Goal: Find specific page/section: Find specific page/section

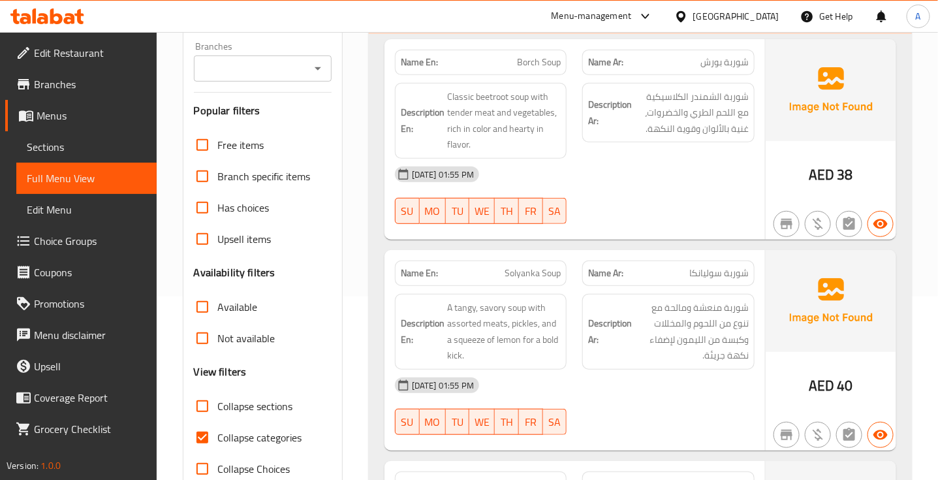
scroll to position [186, 0]
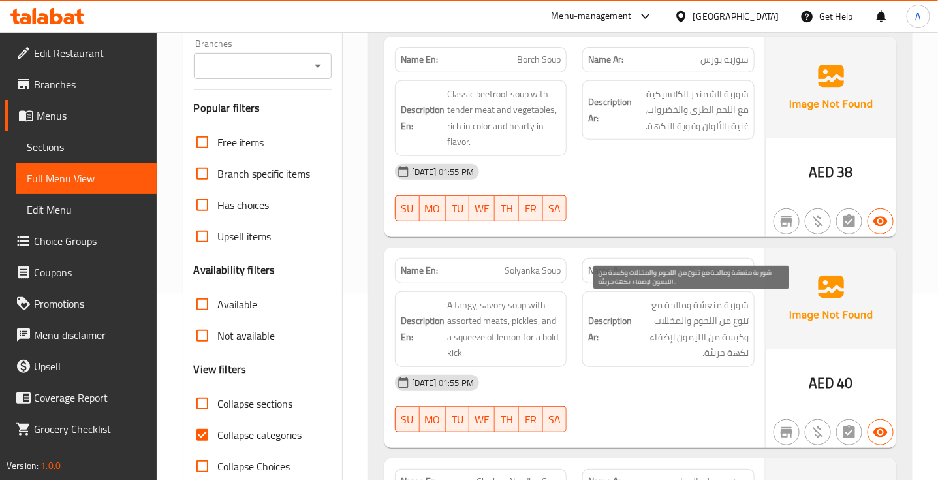
click at [692, 316] on span "شوربة منعشة ومالحة مع تنوع من اللحوم والمخللات وكبسة من الليمون لإضفاء نكهة جري…" at bounding box center [691, 329] width 114 height 64
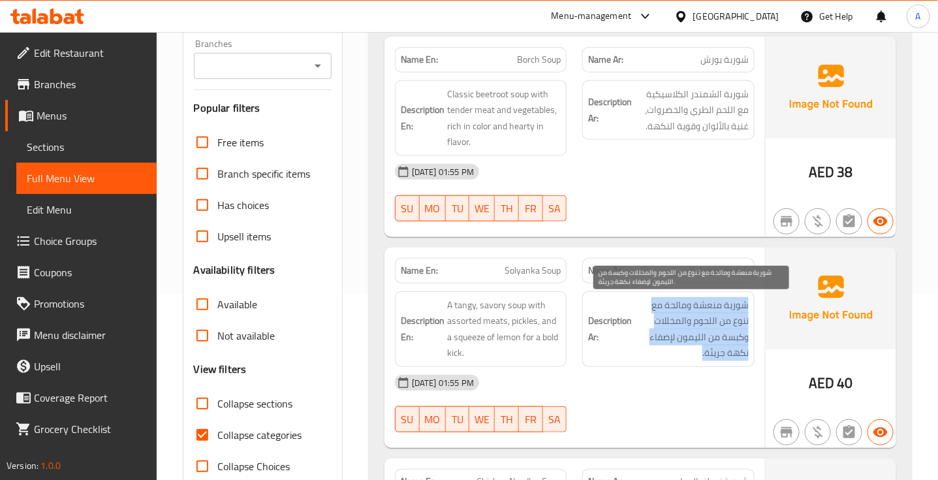
click at [692, 316] on span "شوربة منعشة ومالحة مع تنوع من اللحوم والمخللات وكبسة من الليمون لإضفاء نكهة جري…" at bounding box center [691, 329] width 114 height 64
click at [638, 352] on span "شوربة منعشة ومالحة مع تنوع من اللحوم والمخللات وكبسة من الليمون لإضفاء نكهة جري…" at bounding box center [691, 329] width 114 height 64
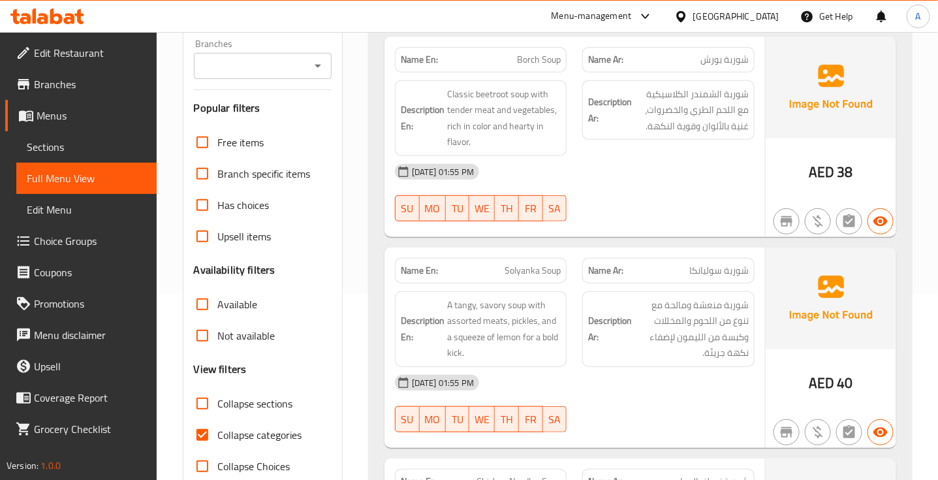
click at [526, 282] on div "Name En: Solyanka Soup" at bounding box center [481, 270] width 172 height 25
click at [528, 264] on span "Solyanka Soup" at bounding box center [532, 271] width 56 height 14
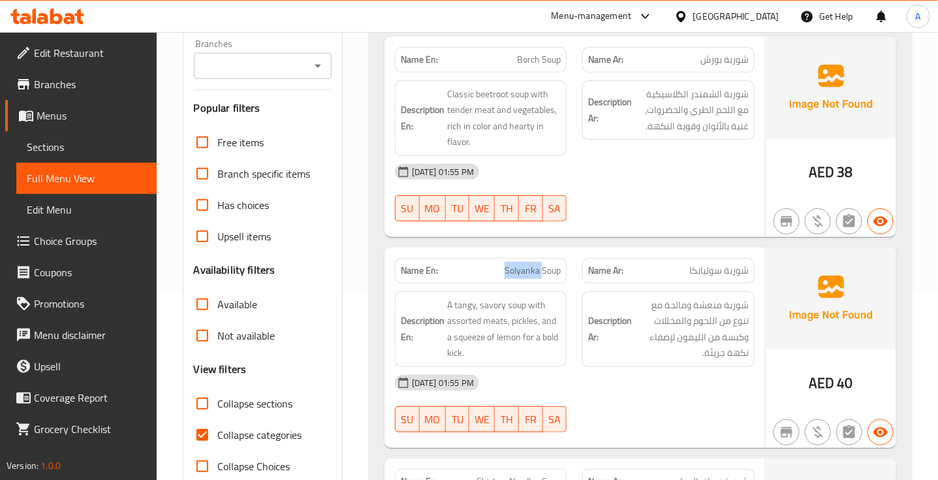
click at [528, 264] on span "Solyanka Soup" at bounding box center [532, 271] width 56 height 14
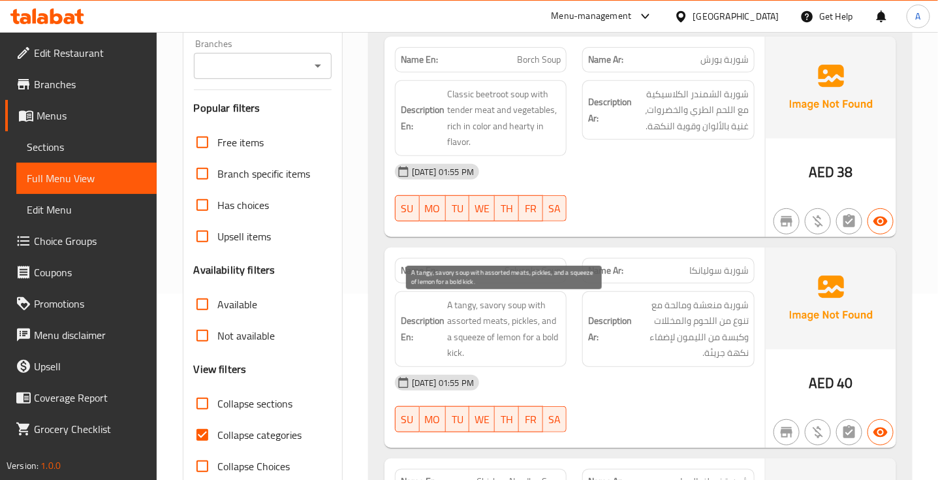
click at [473, 337] on span "A tangy, savory soup with assorted meats, pickles, and a squeeze of lemon for a…" at bounding box center [504, 329] width 114 height 64
copy span "squeeze"
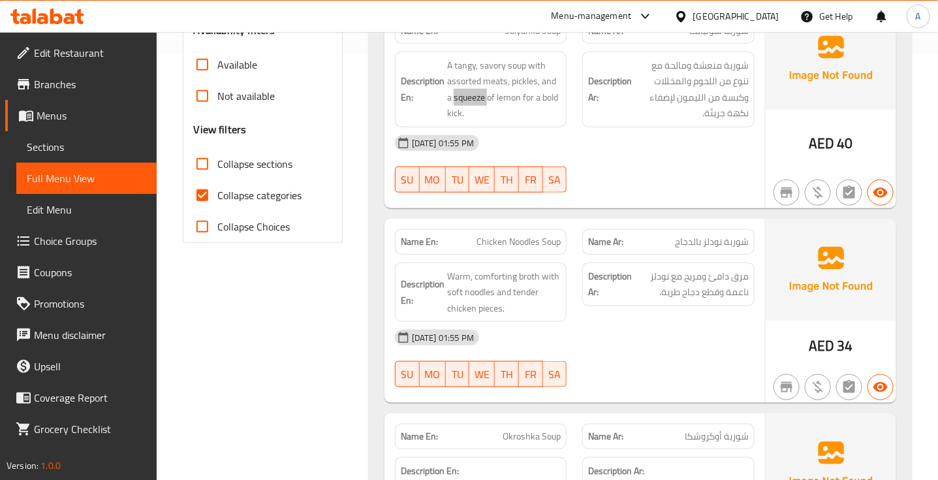
scroll to position [426, 0]
click at [532, 245] on span "Chicken Noodles Soup" at bounding box center [518, 241] width 84 height 14
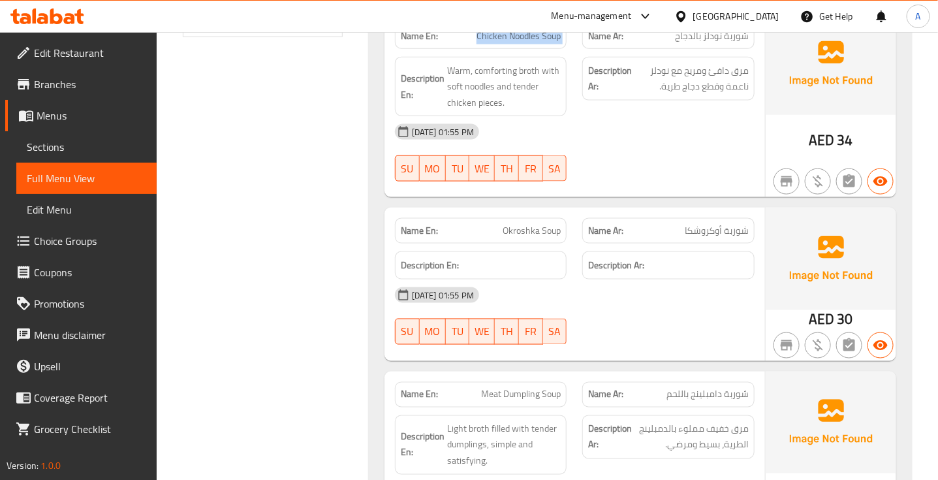
scroll to position [656, 0]
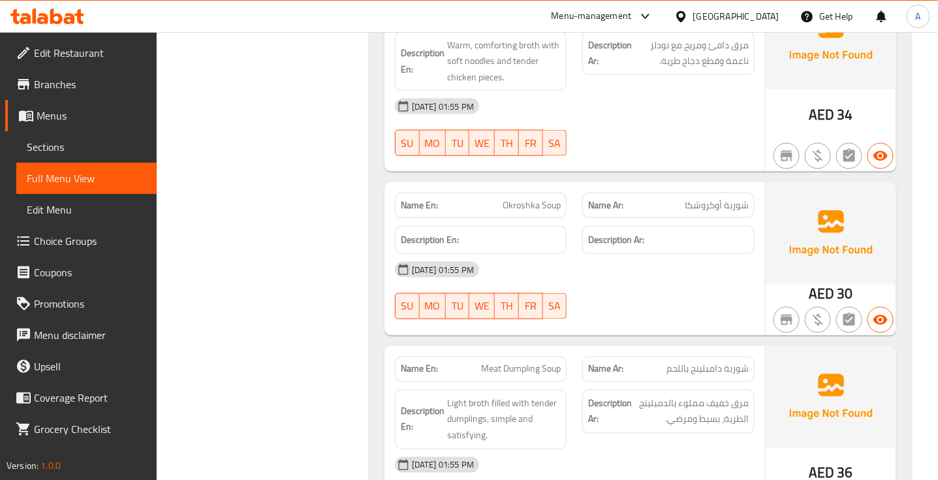
click at [547, 212] on span "Okroshka Soup" at bounding box center [531, 205] width 58 height 14
copy span "Okroshka Soup"
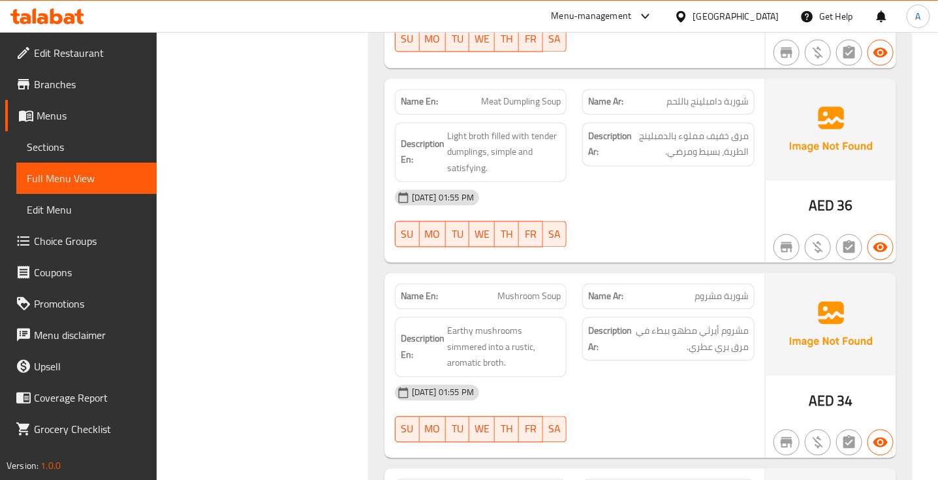
scroll to position [924, 0]
click at [514, 106] on span "Meat Dumpling Soup" at bounding box center [521, 102] width 80 height 14
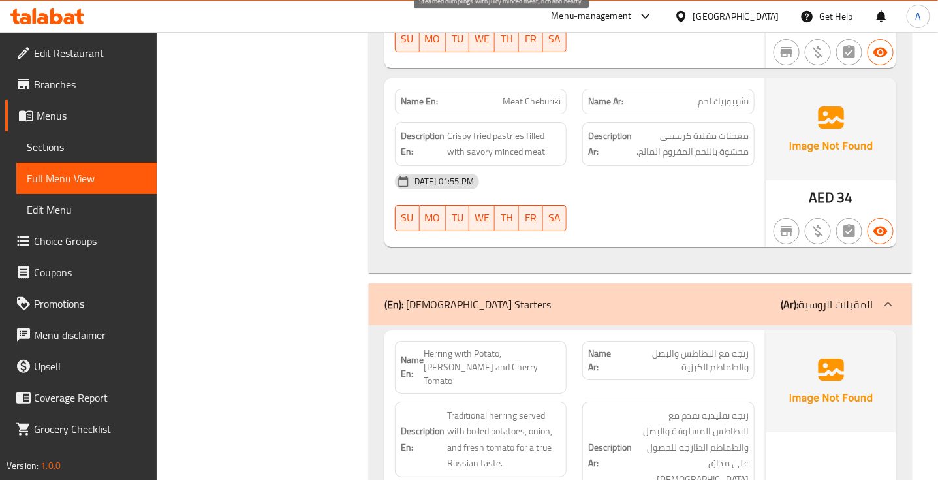
scroll to position [1703, 0]
click at [712, 128] on div "Description Ar: معجنات مقلية كريسبي محشوة باللحم المفروم المالح." at bounding box center [668, 143] width 172 height 44
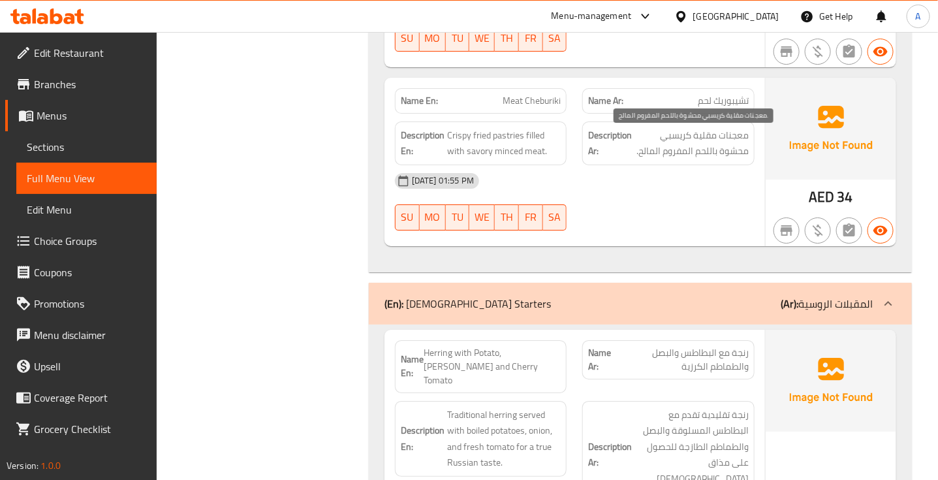
click at [715, 141] on span "معجنات مقلية كريسبي محشوة باللحم المفروم المالح." at bounding box center [691, 143] width 114 height 32
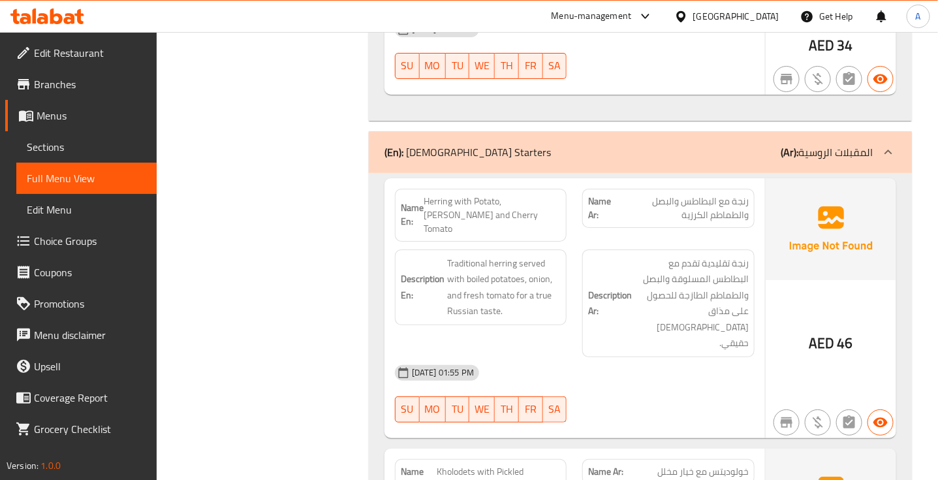
scroll to position [1881, 0]
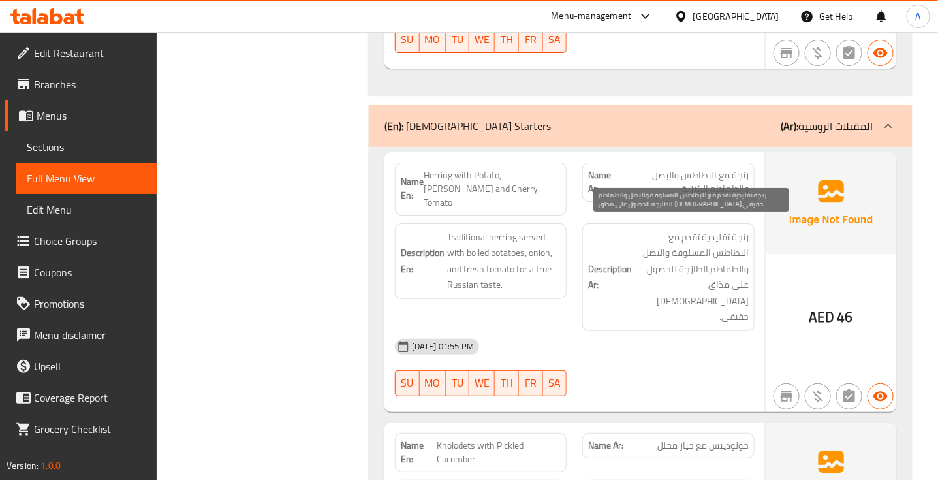
click at [698, 245] on span "رنجة تقليدية تقدم مع البطاطس المسلوقة والبصل والطماطم الطازجة للحصول على مذاق ر…" at bounding box center [691, 277] width 114 height 96
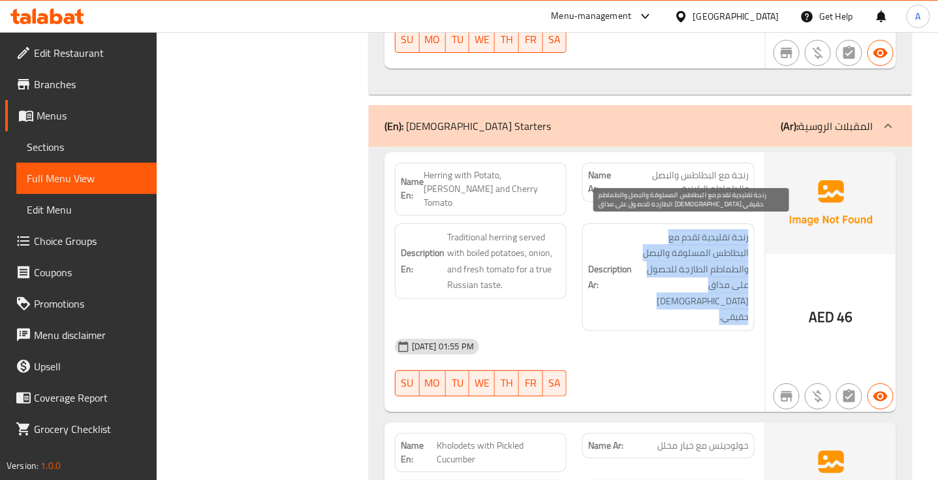
click at [698, 245] on span "رنجة تقليدية تقدم مع البطاطس المسلوقة والبصل والطماطم الطازجة للحصول على مذاق ر…" at bounding box center [691, 277] width 114 height 96
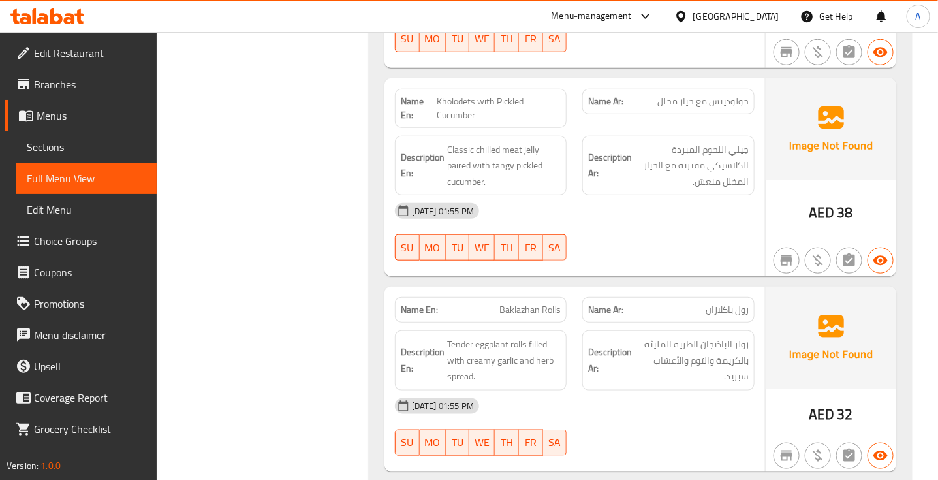
scroll to position [2223, 0]
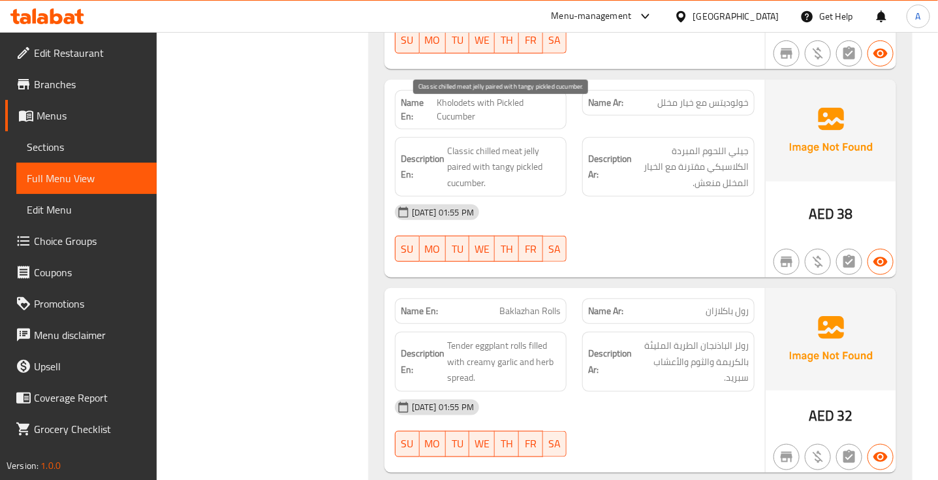
click at [508, 143] on span "Classic chilled meat jelly paired with tangy pickled cucumber." at bounding box center [504, 167] width 114 height 48
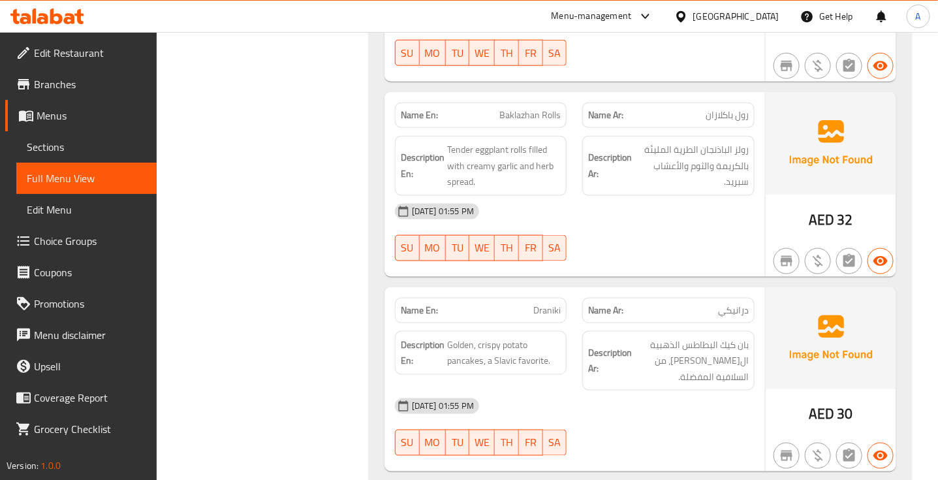
scroll to position [2420, 0]
click at [720, 101] on div "Name Ar: رول باكلازان" at bounding box center [668, 113] width 172 height 25
click at [722, 101] on div "Name Ar: رول باكلازان" at bounding box center [668, 113] width 172 height 25
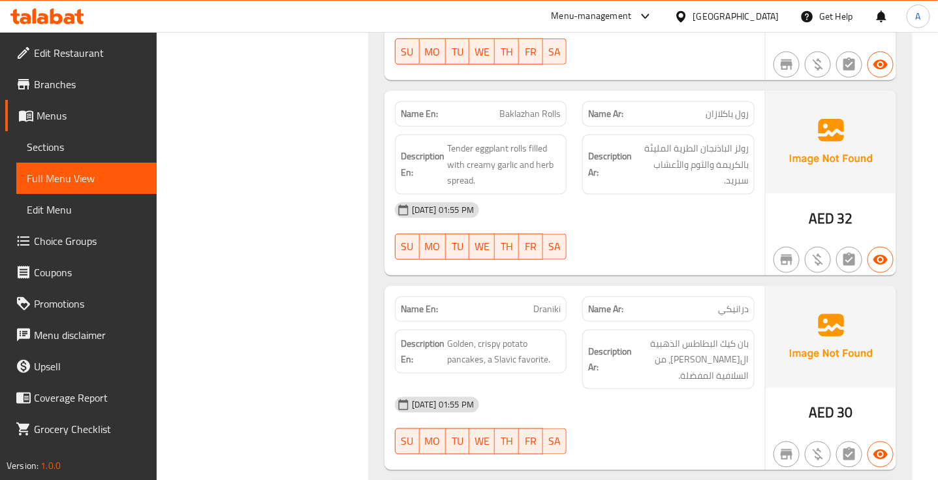
click at [725, 107] on span "رول باكلازان" at bounding box center [726, 114] width 43 height 14
click at [722, 140] on span "رولز الباذنجان الطرية المليئة بالكريمة والثوم والأعشاب سبريد." at bounding box center [691, 164] width 114 height 48
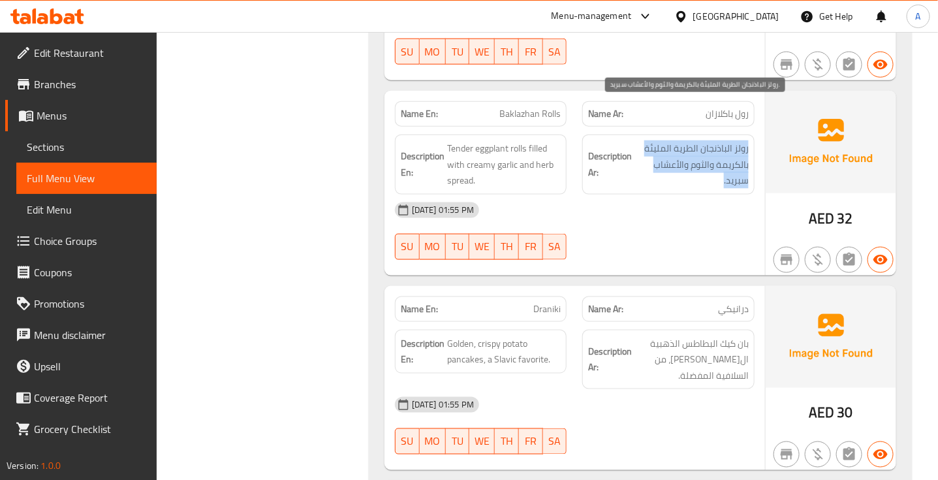
click at [722, 140] on span "رولز الباذنجان الطرية المليئة بالكريمة والثوم والأعشاب سبريد." at bounding box center [691, 164] width 114 height 48
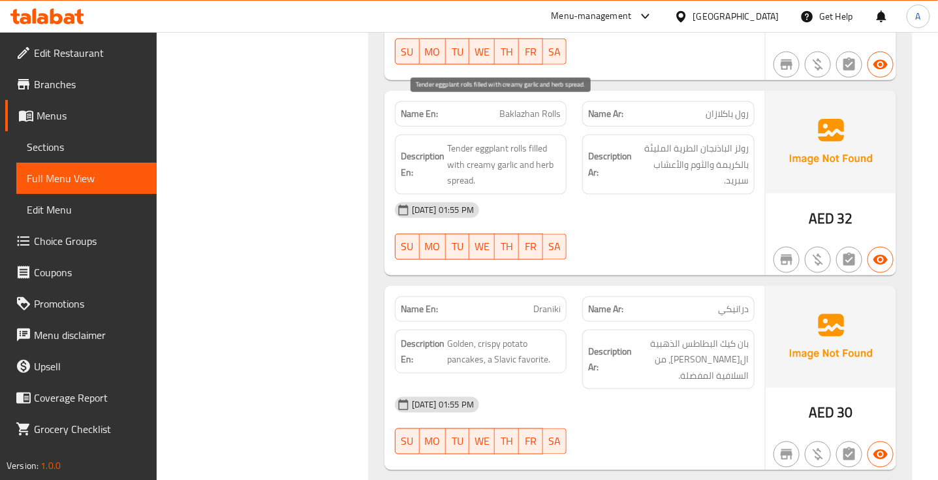
click at [486, 140] on span "Tender eggplant rolls filled with creamy garlic and herb spread." at bounding box center [504, 164] width 114 height 48
copy span "creamy"
click at [667, 241] on div "Name En: Herring with Potato, Onion and Cherry Tomato Name Ar: رنجة مع البطاطس …" at bounding box center [640, 149] width 543 height 1084
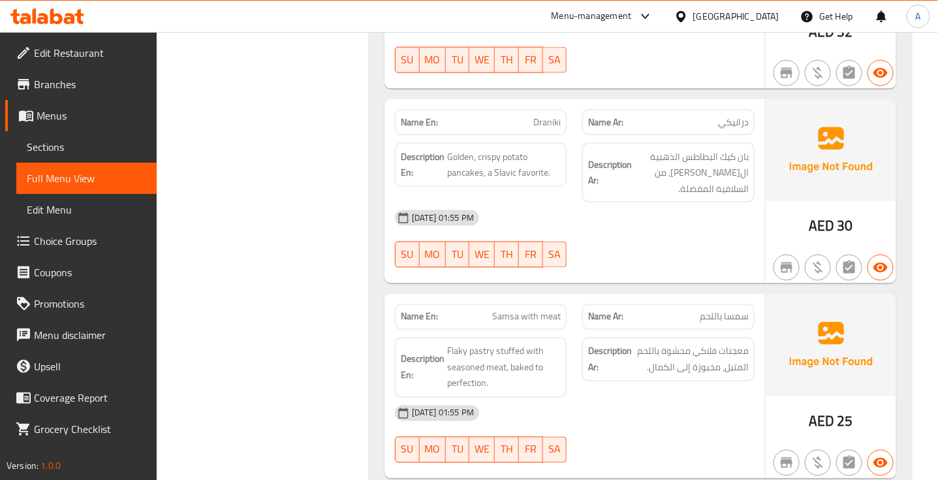
scroll to position [2608, 0]
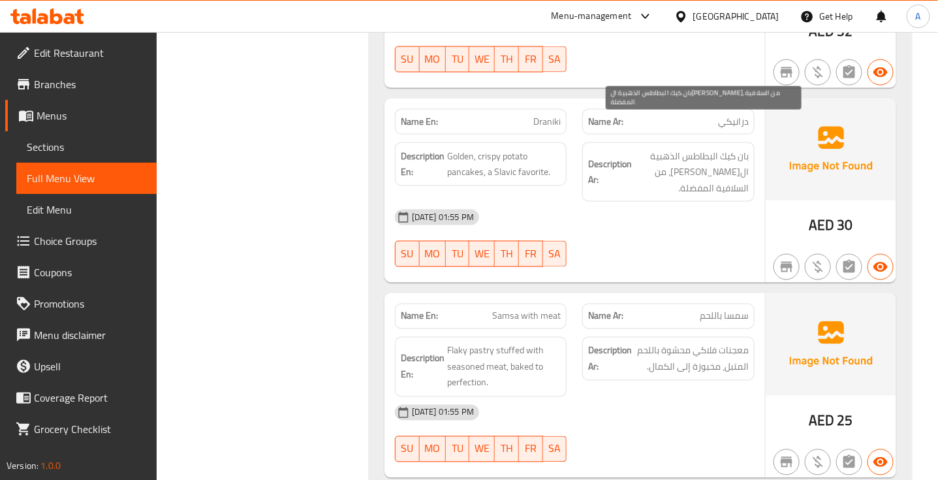
click at [709, 148] on span "بان كيك البطاطس الذهبية الكريسبي، من السلافية المفضلة." at bounding box center [691, 172] width 114 height 48
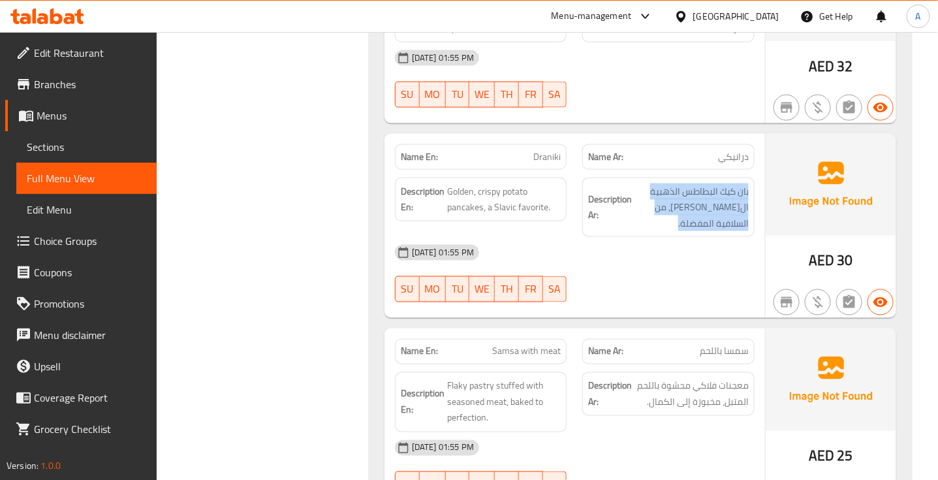
scroll to position [2572, 0]
click at [666, 240] on div "18-09-2025 01:55 PM SU MO TU WE TH FR SA" at bounding box center [574, 273] width 375 height 73
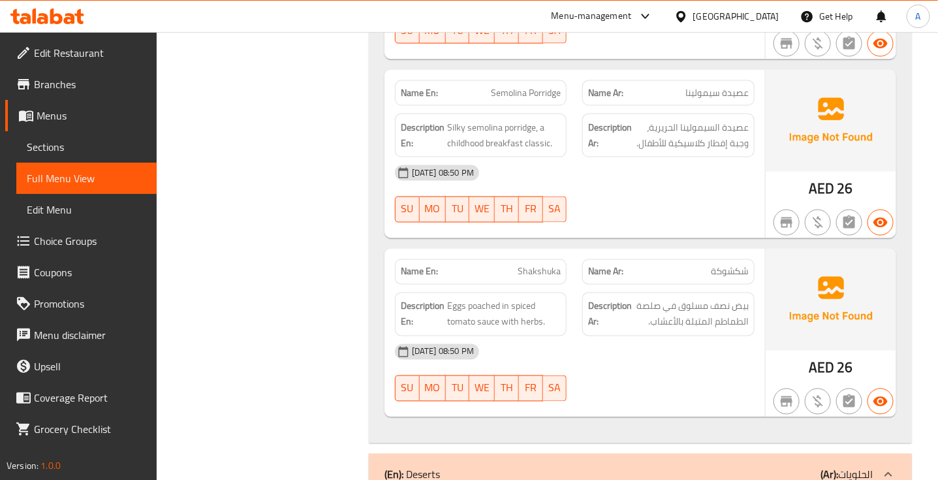
scroll to position [2645, 0]
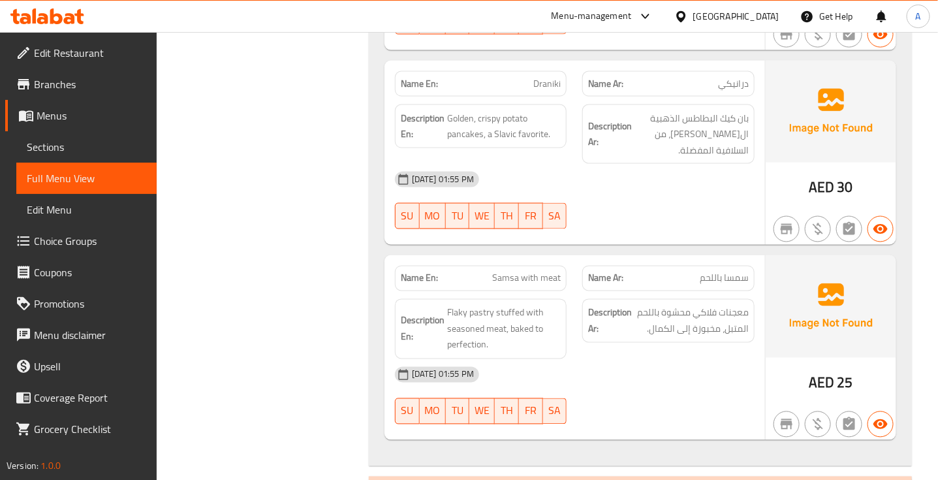
click at [699, 373] on div "18-09-2025 01:55 PM SU MO TU WE TH FR SA" at bounding box center [574, 395] width 375 height 73
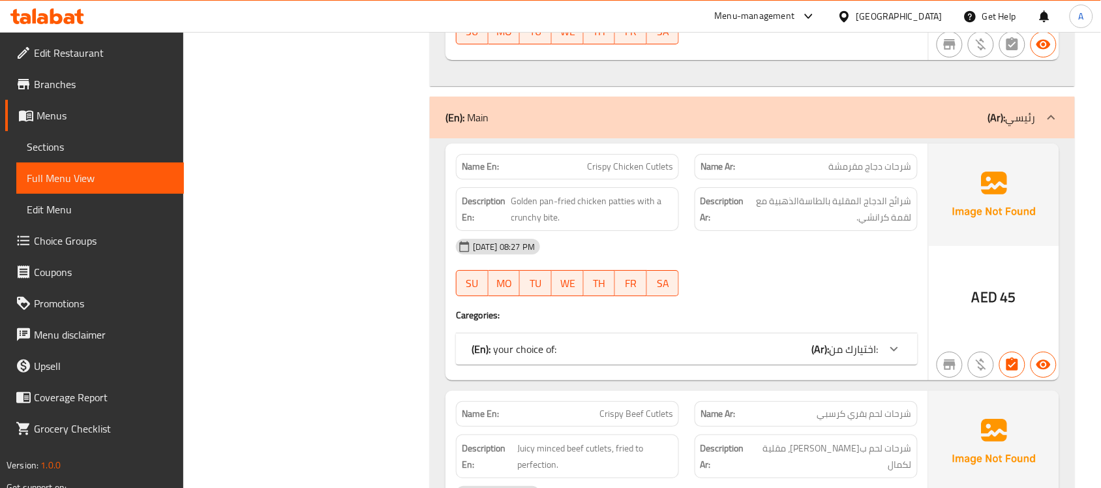
scroll to position [2789, 0]
click at [605, 160] on span "Crispy Chicken Cutlets" at bounding box center [630, 167] width 86 height 14
copy span "Crispy Chicken Cutlets"
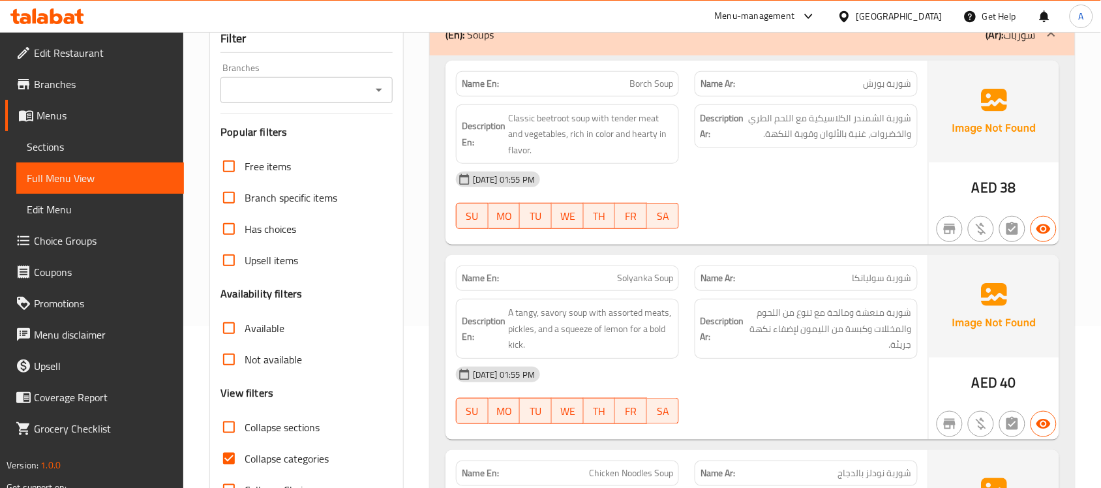
scroll to position [308, 0]
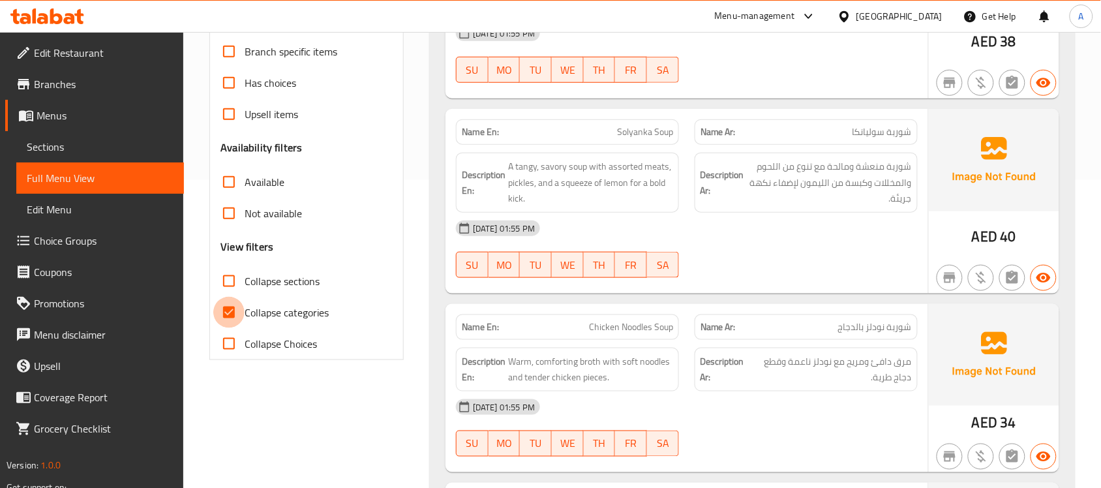
click at [240, 320] on input "Collapse categories" at bounding box center [228, 312] width 31 height 31
checkbox input "false"
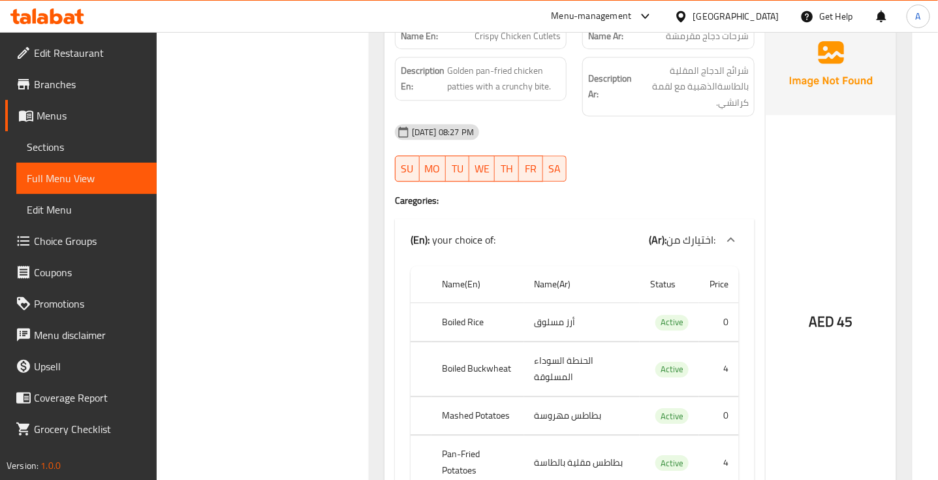
scroll to position [3156, 0]
click at [637, 117] on div "18-09-2025 08:27 PM SU MO TU WE TH FR SA" at bounding box center [574, 151] width 375 height 73
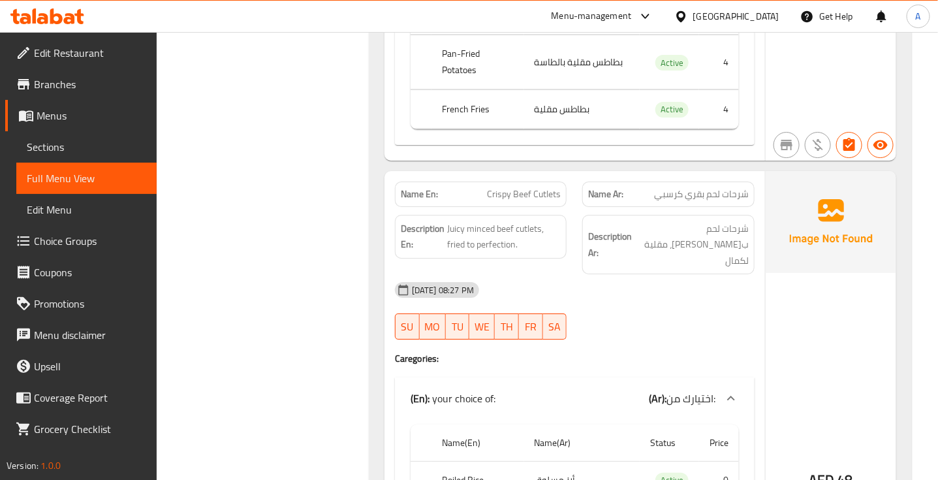
scroll to position [3554, 0]
click at [727, 216] on div "Description Ar: شرحات لحم بقري مفروم جوسي، مقلية لكمال" at bounding box center [668, 246] width 172 height 60
click at [727, 222] on span "شرحات لحم بقري مفروم جوسي، مقلية لكمال" at bounding box center [691, 246] width 114 height 48
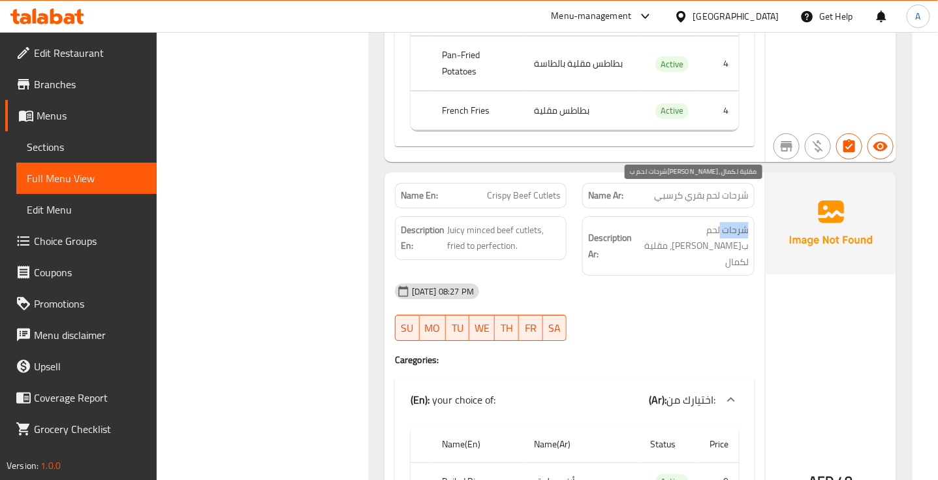
click at [727, 222] on span "شرحات لحم بقري مفروم جوسي، مقلية لكمال" at bounding box center [691, 246] width 114 height 48
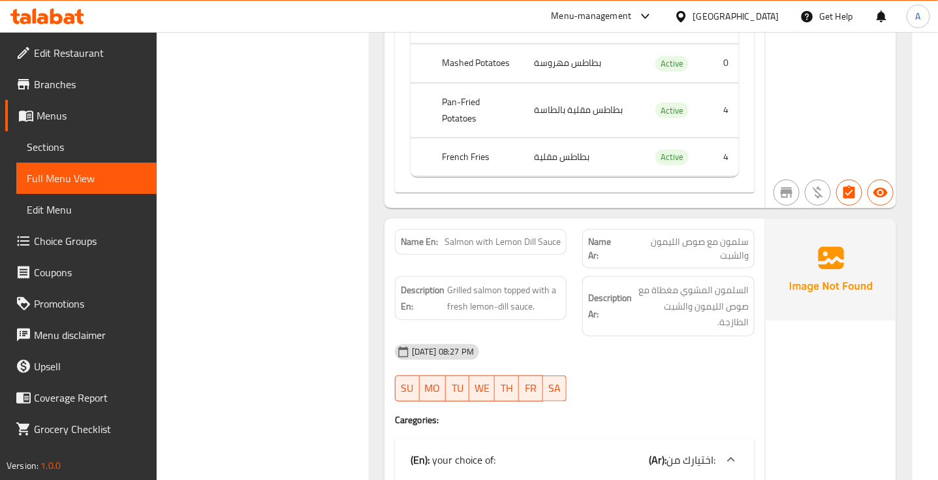
scroll to position [4070, 0]
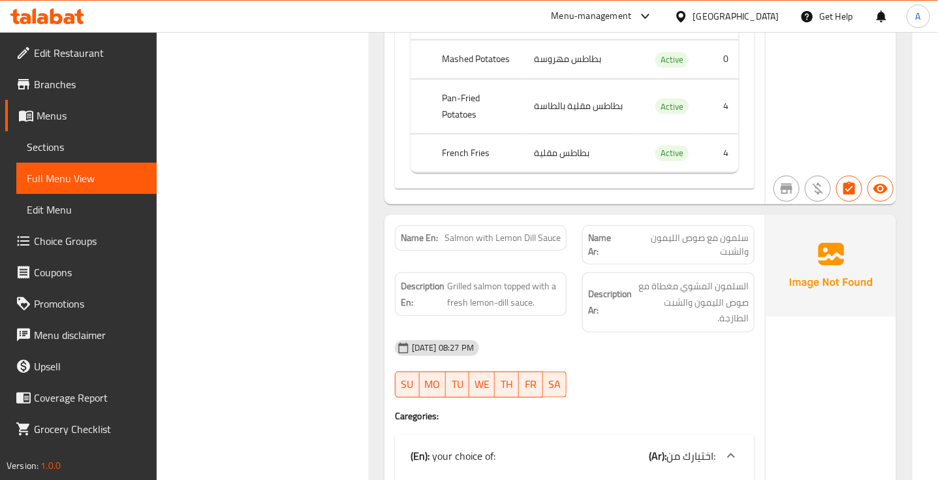
click at [722, 231] on span "سلمون مع صوص الليمون والشبت" at bounding box center [685, 244] width 126 height 27
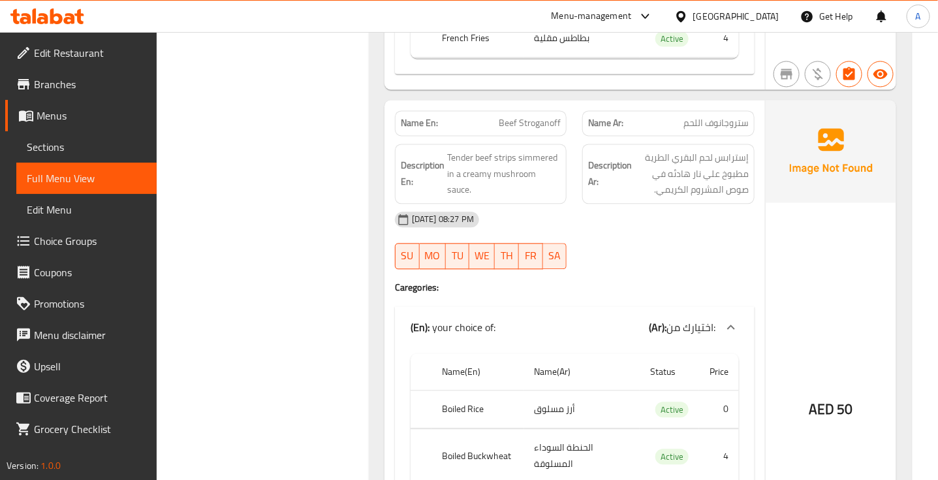
scroll to position [4757, 0]
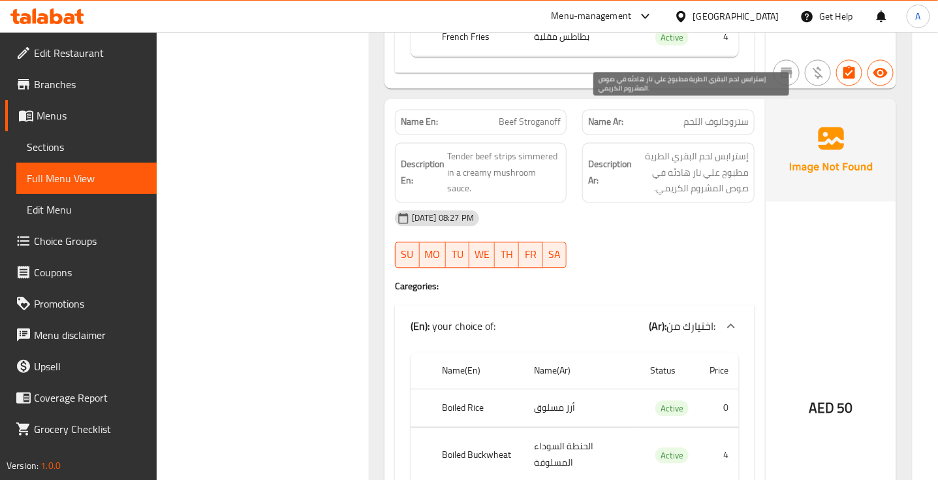
click at [725, 148] on span "إسترابس لحم البقري الطرية مطبوخ علي نار هادئه في صوص المشروم الكريمي." at bounding box center [691, 172] width 114 height 48
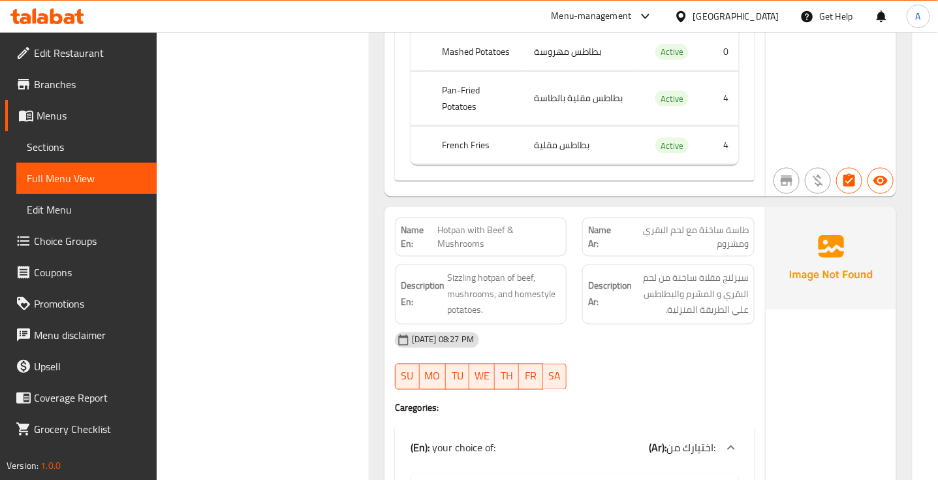
scroll to position [6307, 0]
click at [735, 222] on span "طاسة ساخنة مع لحم البقري ومشروم" at bounding box center [684, 235] width 128 height 27
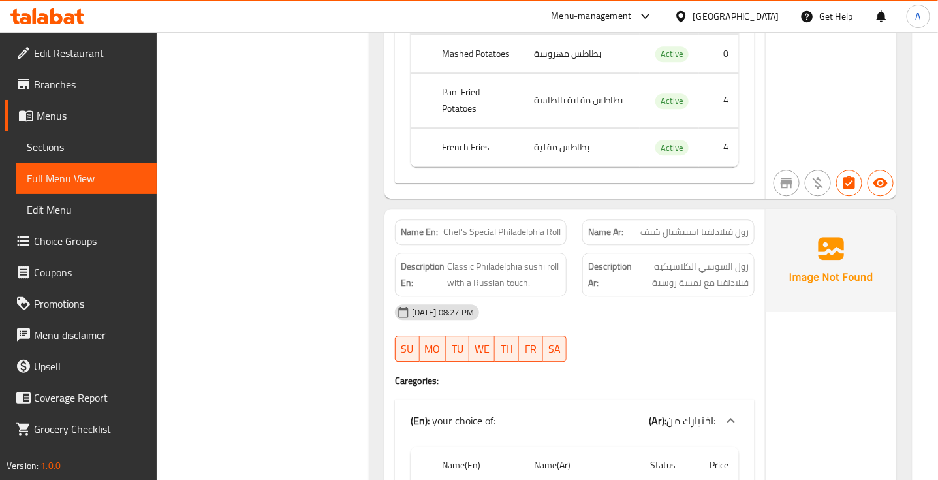
scroll to position [6877, 0]
click at [728, 258] on span "رول السوشي الكلاسيكية فيلادلفيا مع لمسة روسية" at bounding box center [691, 274] width 114 height 32
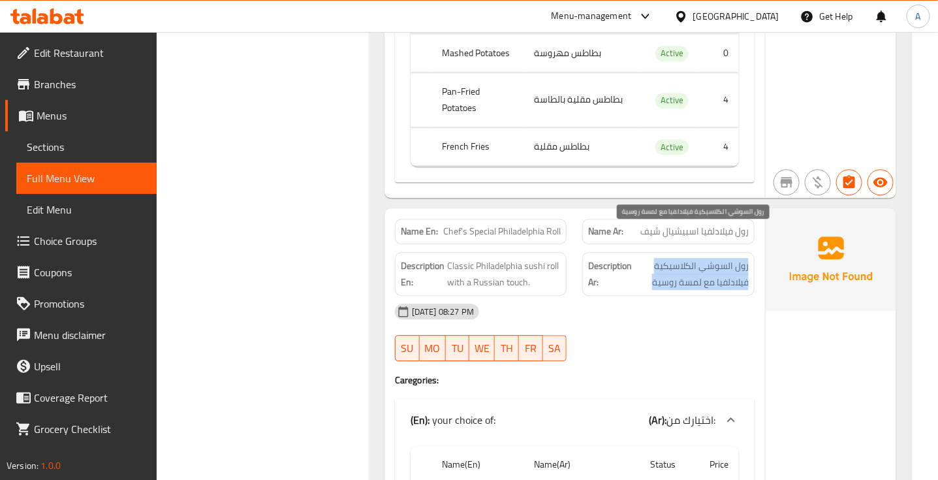
click at [728, 258] on span "رول السوشي الكلاسيكية فيلادلفيا مع لمسة روسية" at bounding box center [691, 274] width 114 height 32
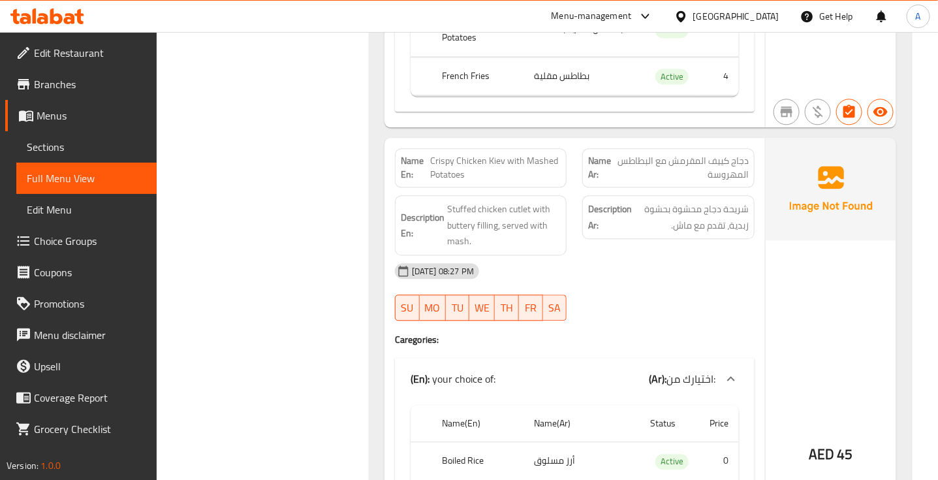
scroll to position [8574, 0]
click at [519, 200] on span "Stuffed chicken cutlet with buttery filling, served with mash." at bounding box center [504, 224] width 114 height 48
copy span "cutlet"
click at [643, 284] on div "18-09-2025 08:27 PM SU MO TU WE TH FR SA" at bounding box center [574, 290] width 375 height 73
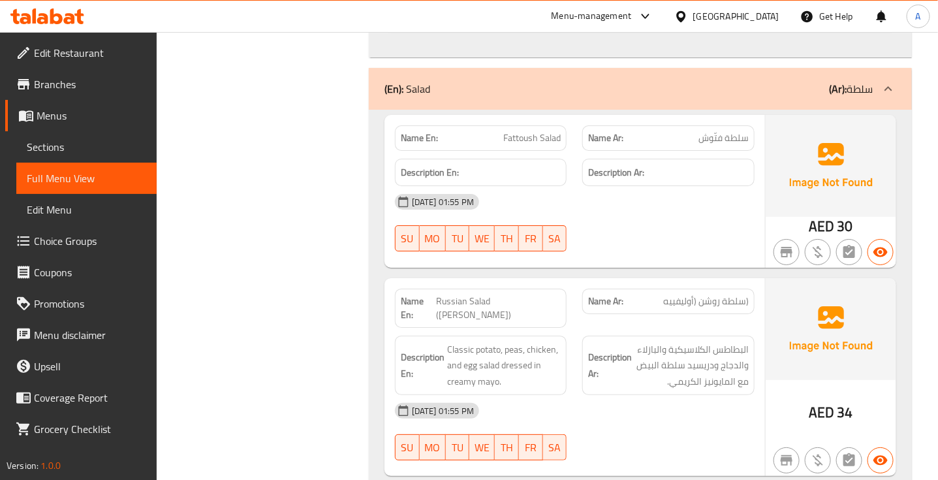
scroll to position [9242, 0]
click at [519, 130] on span "Fattoush Salad" at bounding box center [531, 137] width 57 height 14
copy span "Fattoush Salad"
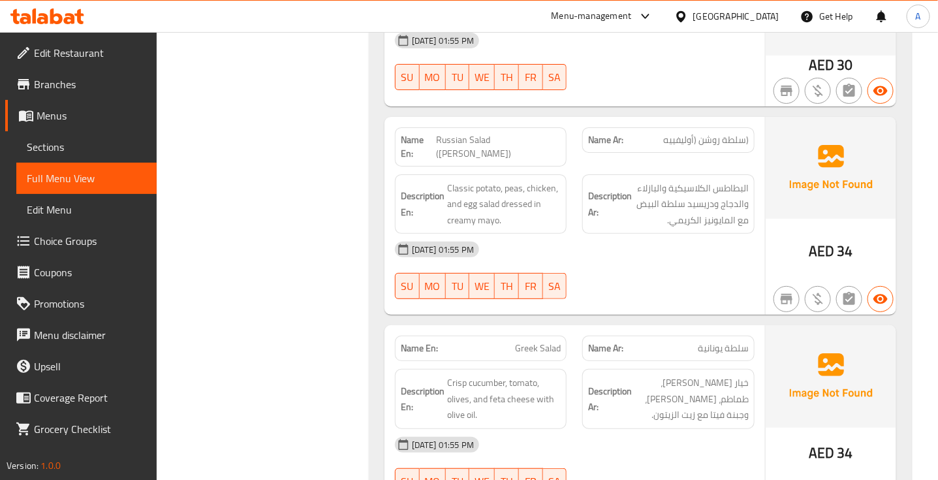
scroll to position [9403, 0]
click at [706, 132] on span "(سلطة روشن (أوليفييه" at bounding box center [705, 139] width 85 height 14
click at [524, 132] on span "Russian Salad (Olivier)" at bounding box center [498, 145] width 125 height 27
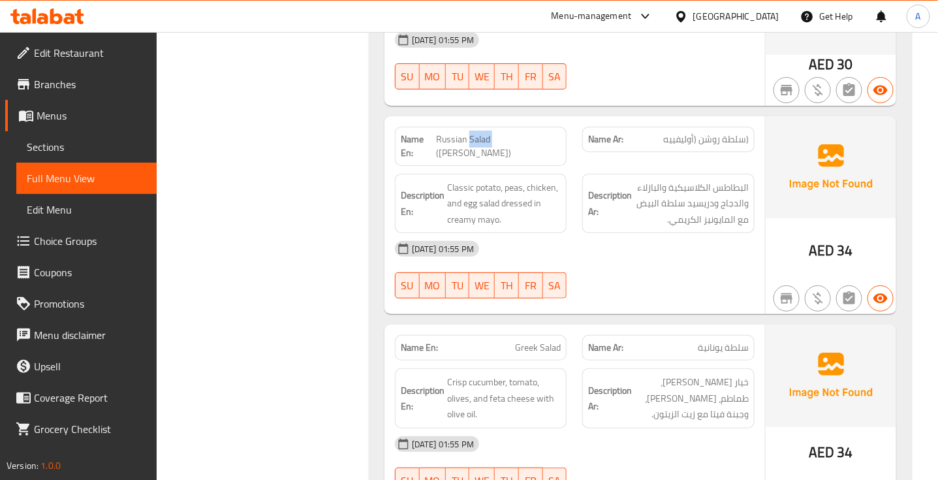
click at [524, 132] on span "Russian Salad (Olivier)" at bounding box center [498, 145] width 125 height 27
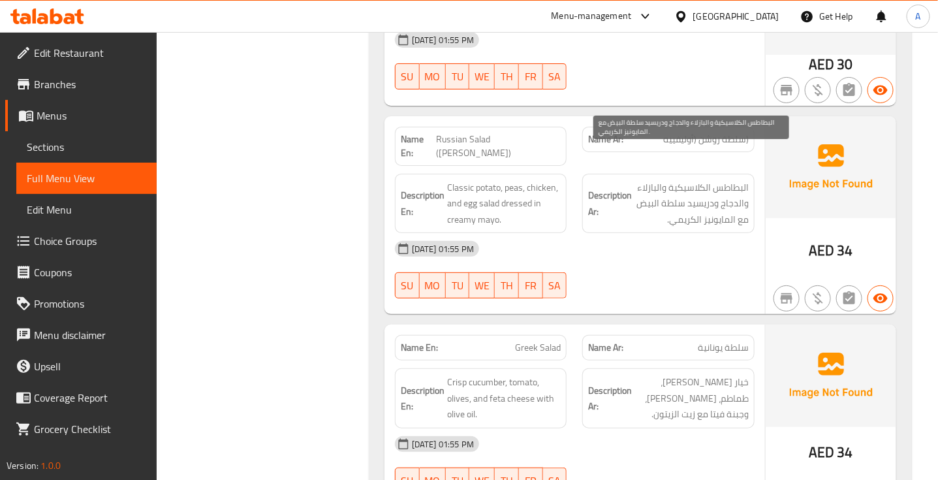
click at [725, 179] on span "البطاطس الكلاسيكية والبازلاء والدجاج ودريسيد سلطة البيض مع المايونيز الكريمي." at bounding box center [691, 203] width 114 height 48
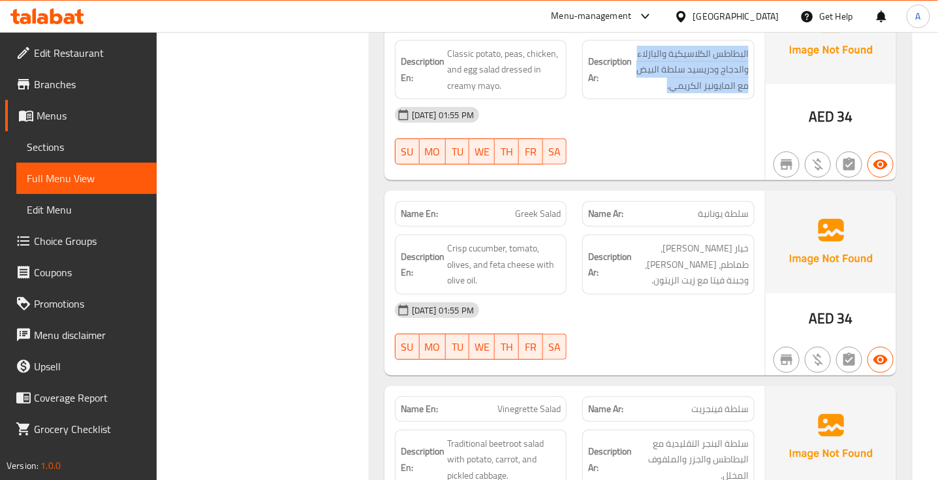
scroll to position [9539, 0]
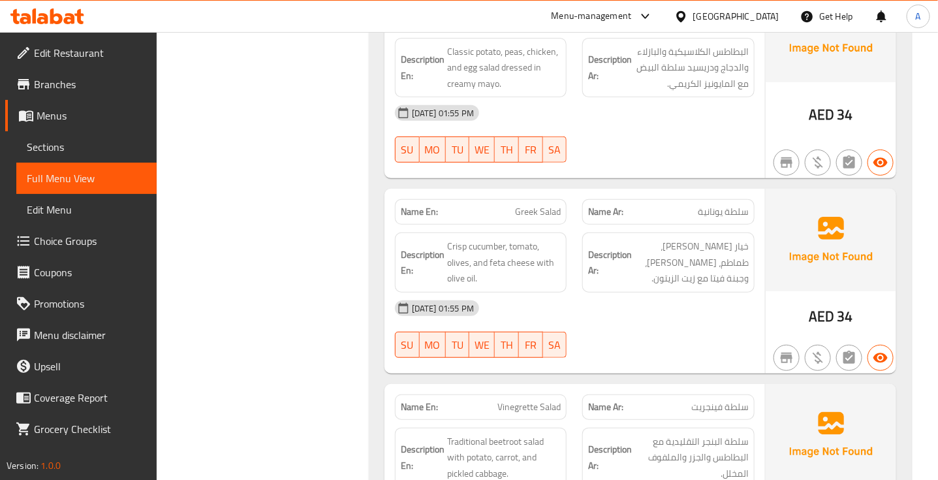
click at [530, 205] on span "Greek Salad" at bounding box center [538, 212] width 46 height 14
click at [736, 205] on span "سلطة يونانية" at bounding box center [722, 212] width 51 height 14
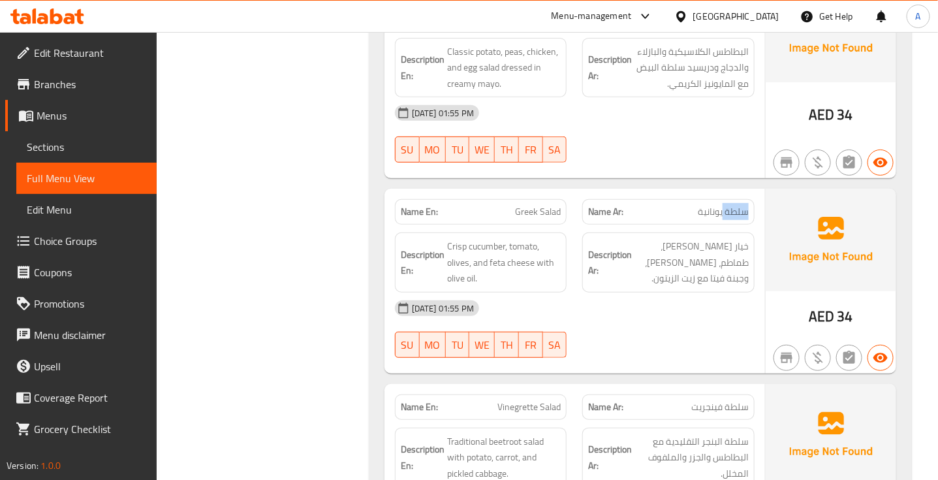
click at [736, 205] on span "سلطة يونانية" at bounding box center [722, 212] width 51 height 14
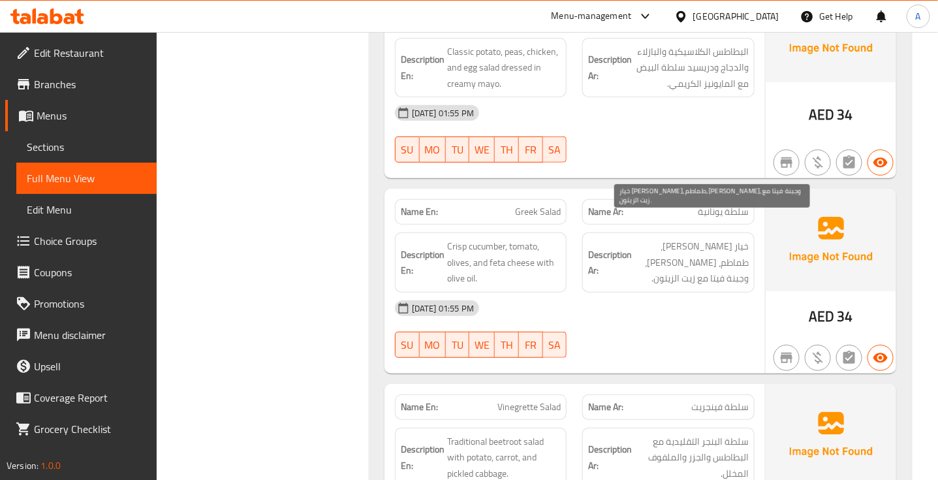
click at [736, 238] on span "خيار كريسب، طماطم، زيتون، وجبنة فيتا مع زيت الزيتون." at bounding box center [691, 262] width 114 height 48
click at [744, 238] on span "خيار كريسب، طماطم، زيتون، وجبنة فيتا مع زيت الزيتون." at bounding box center [691, 262] width 114 height 48
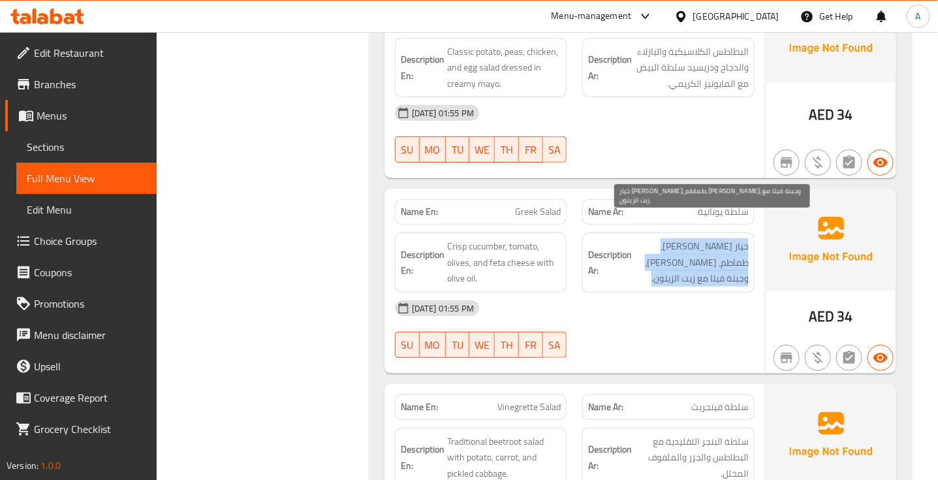
click at [744, 238] on span "خيار كريسب، طماطم، زيتون، وجبنة فيتا مع زيت الزيتون." at bounding box center [691, 262] width 114 height 48
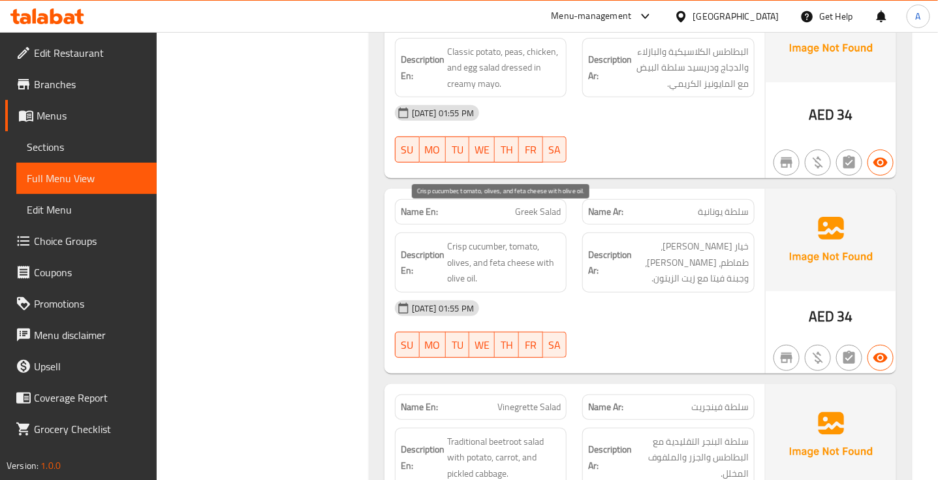
click at [491, 238] on span "Crisp cucumber, tomato, olives, and feta cheese with olive oil." at bounding box center [504, 262] width 114 height 48
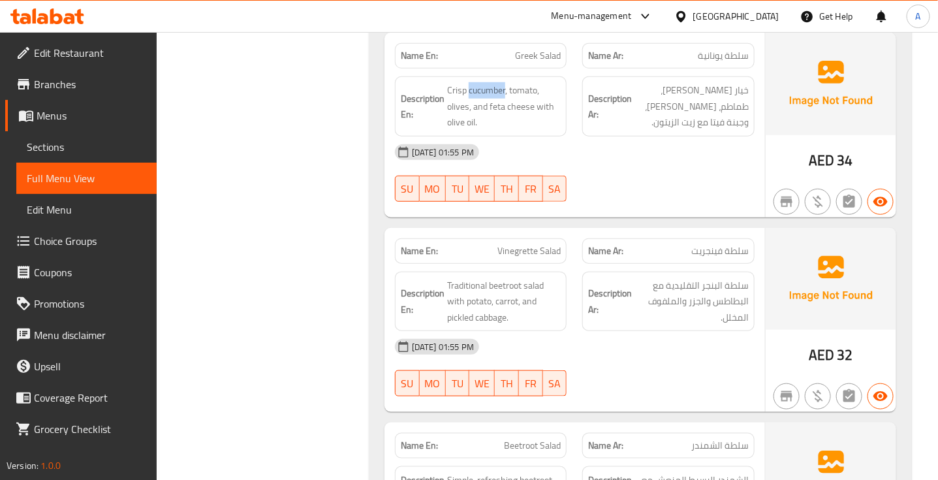
scroll to position [9695, 0]
click at [735, 243] on span "سلطة فينجريت" at bounding box center [719, 250] width 57 height 14
click at [526, 237] on div "Name En: Vinegrette Salad" at bounding box center [481, 249] width 172 height 25
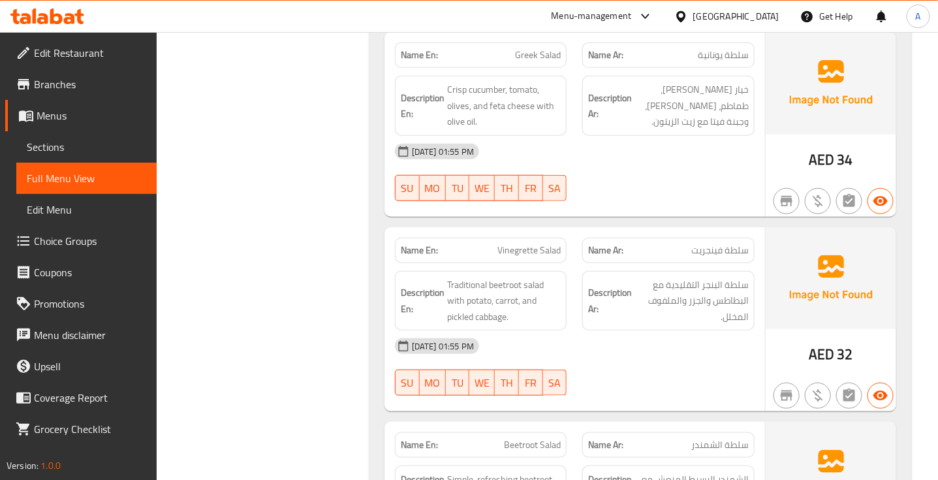
click at [526, 243] on span "Vinegrette Salad" at bounding box center [528, 250] width 63 height 14
click at [708, 277] on span "سلطة البنجر التقليدية مع البطاطس والجزر والملفوف المخلل." at bounding box center [691, 301] width 114 height 48
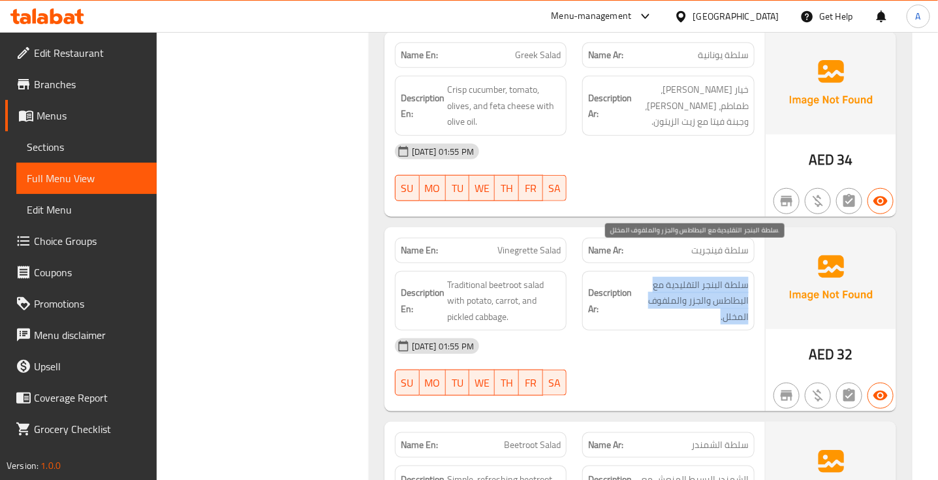
click at [708, 277] on span "سلطة البنجر التقليدية مع البطاطس والجزر والملفوف المخلل." at bounding box center [691, 301] width 114 height 48
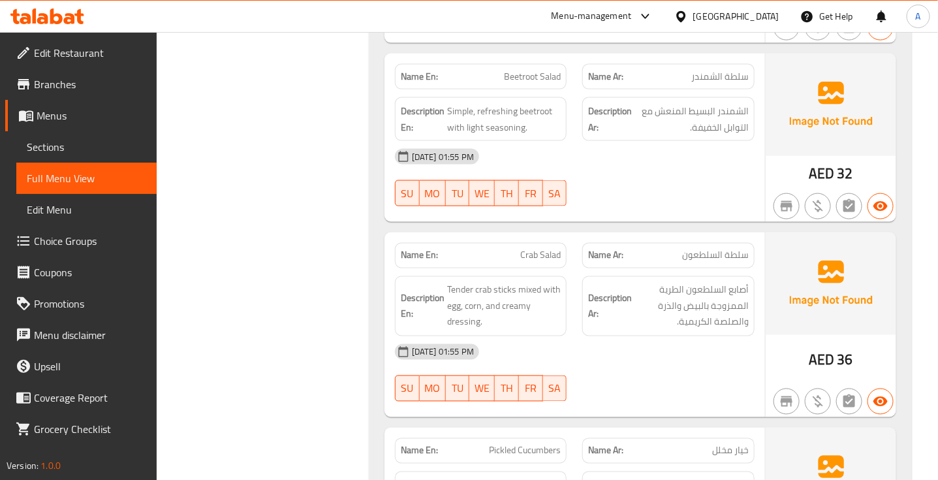
scroll to position [10088, 0]
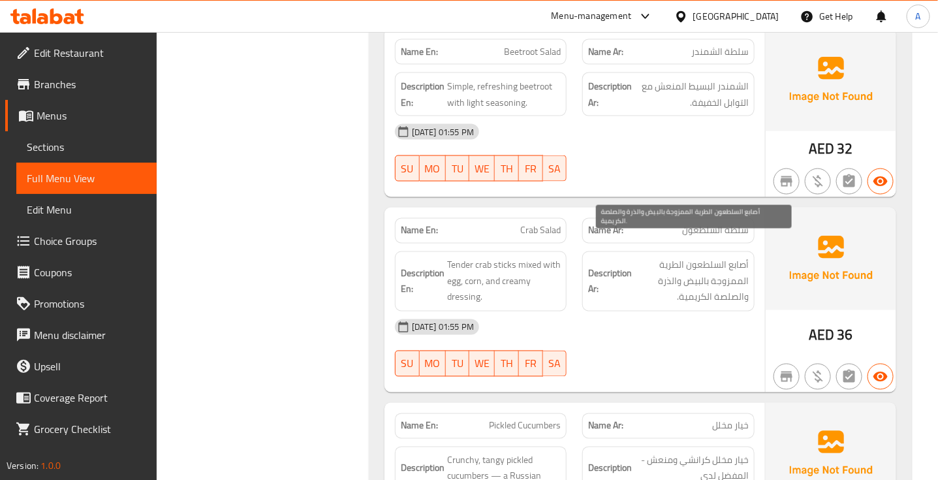
click at [705, 257] on span "أصابع السلطعون الطرية الممزوجة بالبيض والذرة والصلصة الكريمية." at bounding box center [691, 281] width 114 height 48
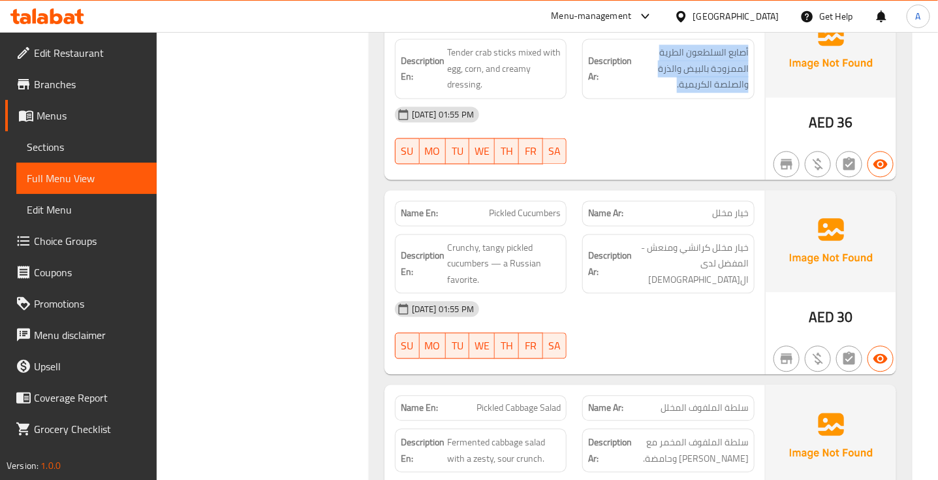
scroll to position [10301, 0]
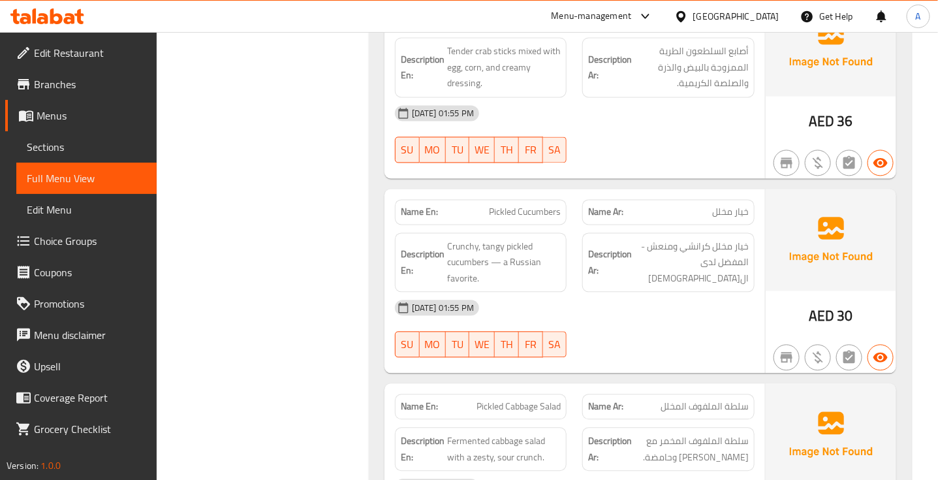
click at [732, 206] on span "خيار مخلل" at bounding box center [730, 213] width 37 height 14
click at [542, 206] on span "Pickled Cucumbers" at bounding box center [525, 213] width 72 height 14
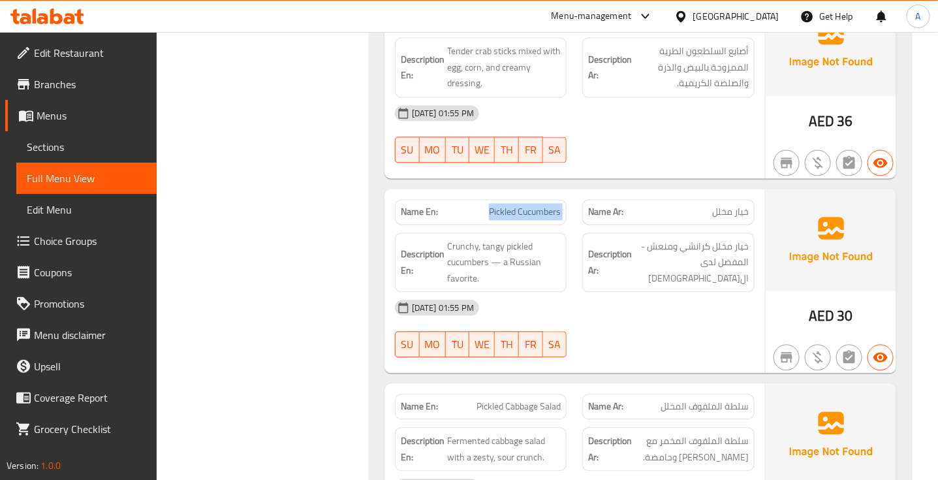
click at [542, 206] on span "Pickled Cucumbers" at bounding box center [525, 213] width 72 height 14
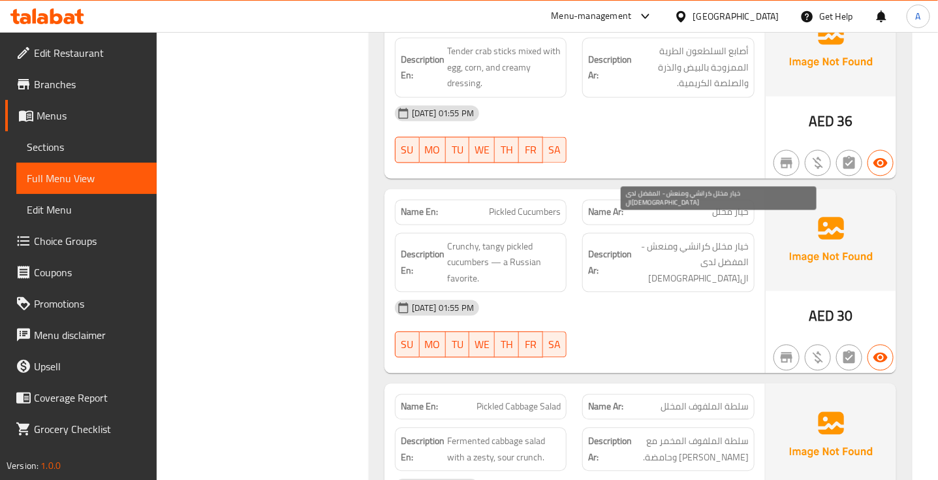
click at [731, 239] on span "خيار مخلل كرانشي ومنعش - المفضل لدى الروس" at bounding box center [691, 263] width 114 height 48
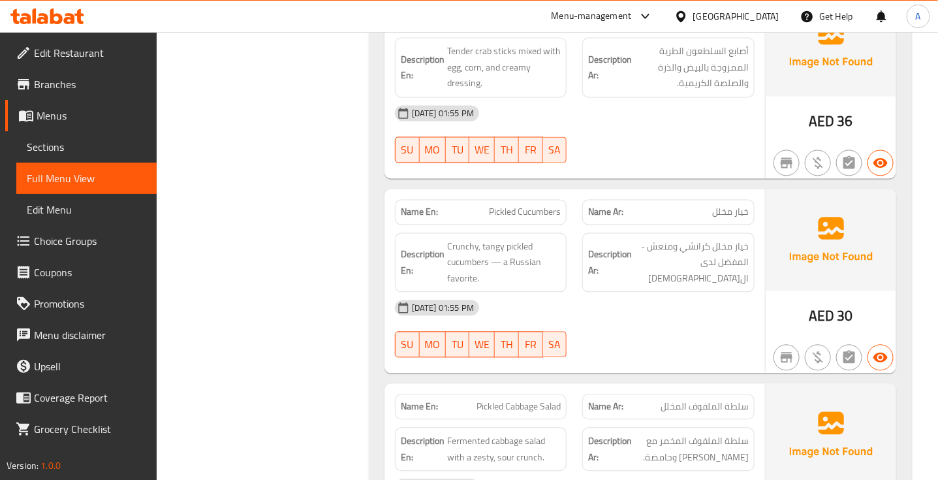
click at [729, 206] on span "خيار مخلل" at bounding box center [730, 213] width 37 height 14
click at [481, 239] on span "Crunchy, tangy pickled cucumbers — a Russian favorite." at bounding box center [504, 263] width 114 height 48
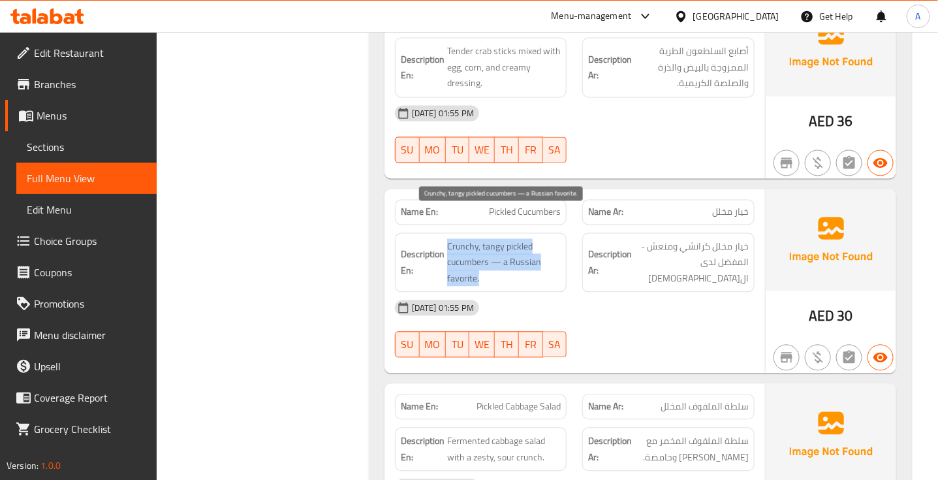
click at [481, 239] on span "Crunchy, tangy pickled cucumbers — a Russian favorite." at bounding box center [504, 263] width 114 height 48
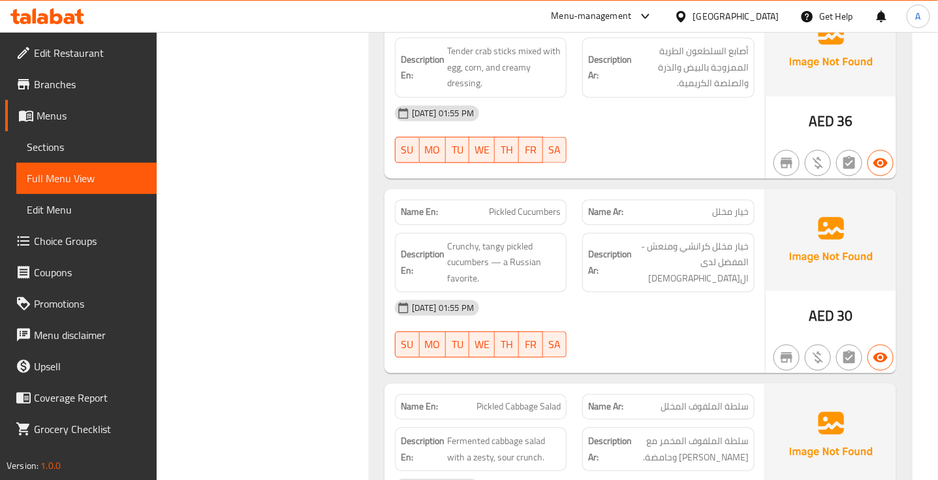
click at [590, 292] on div "18-09-2025 01:55 PM" at bounding box center [574, 307] width 375 height 31
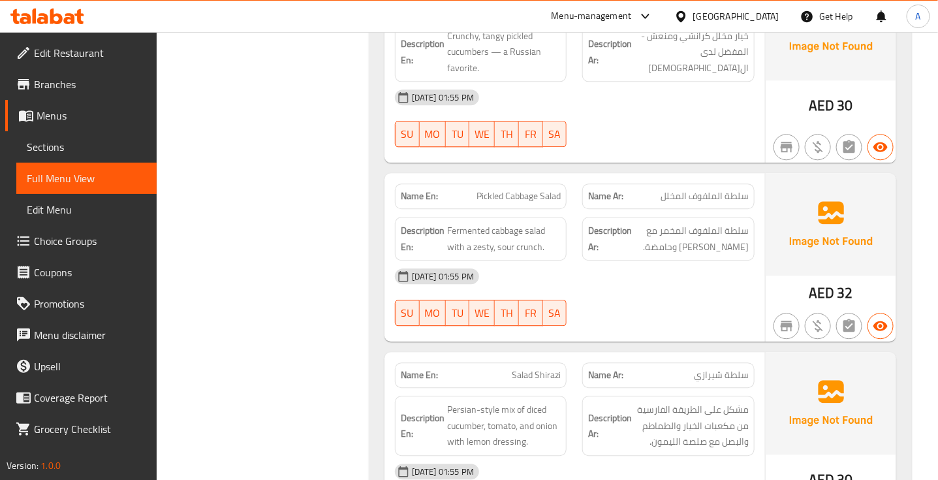
scroll to position [10517, 0]
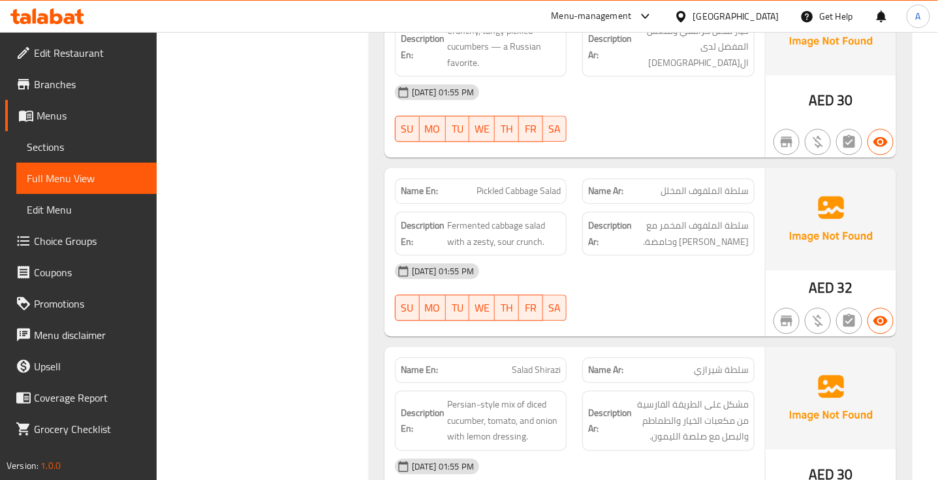
click at [713, 184] on span "سلطة الملفوف المخلل" at bounding box center [704, 191] width 88 height 14
click at [523, 184] on span "Pickled Cabbage Salad" at bounding box center [518, 191] width 84 height 14
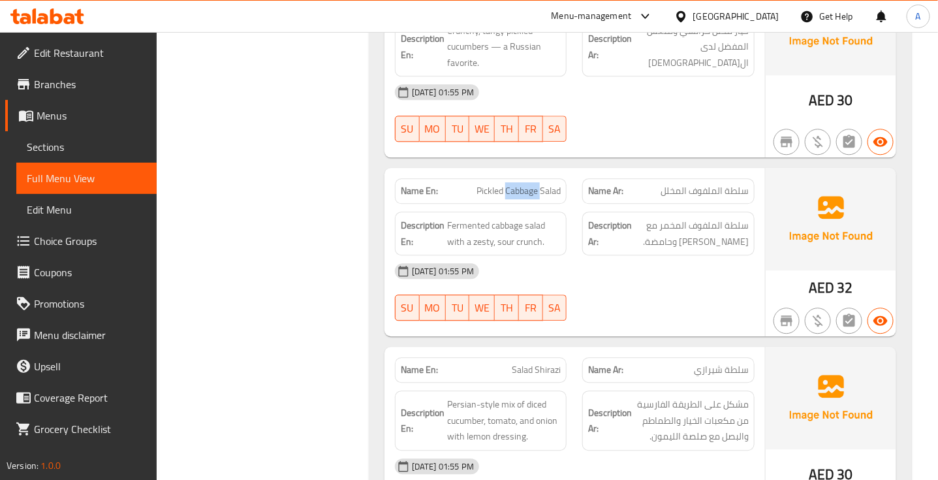
click at [523, 184] on span "Pickled Cabbage Salad" at bounding box center [518, 191] width 84 height 14
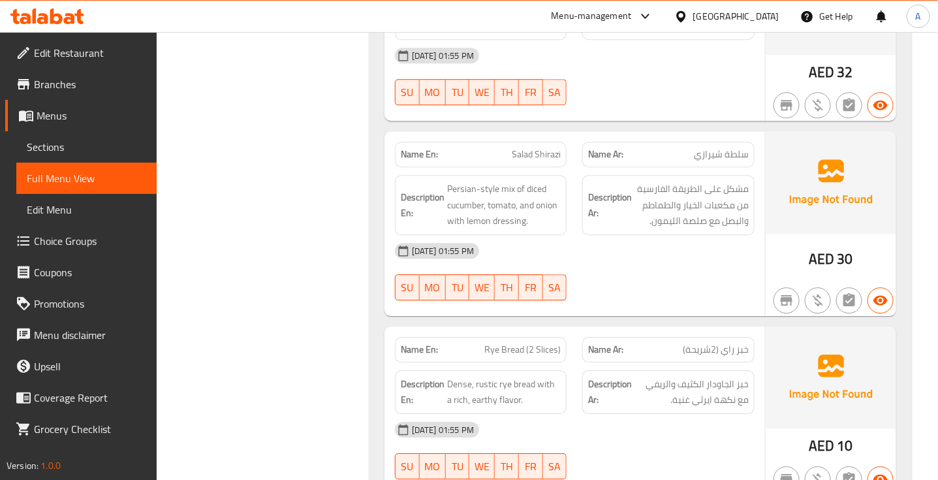
scroll to position [10733, 0]
click at [548, 147] on span "Salad Shirazi" at bounding box center [535, 154] width 49 height 14
click at [740, 147] on span "سلطة شيرازي" at bounding box center [721, 154] width 55 height 14
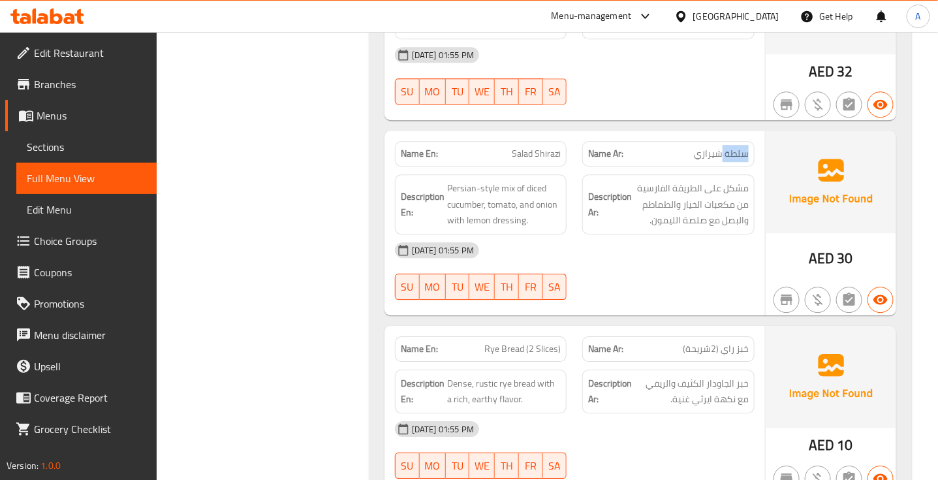
click at [740, 147] on span "سلطة شيرازي" at bounding box center [721, 154] width 55 height 14
click at [731, 180] on span "مشكل على الطريقة الفارسية من مكعبات الخيار والطماطم والبصل مع صلصة الليمون." at bounding box center [691, 204] width 114 height 48
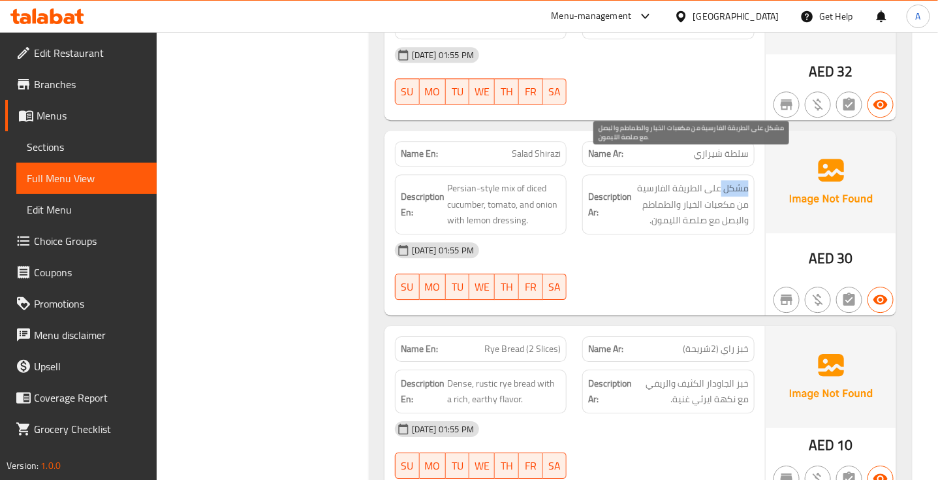
click at [731, 180] on span "مشكل على الطريقة الفارسية من مكعبات الخيار والطماطم والبصل مع صلصة الليمون." at bounding box center [691, 204] width 114 height 48
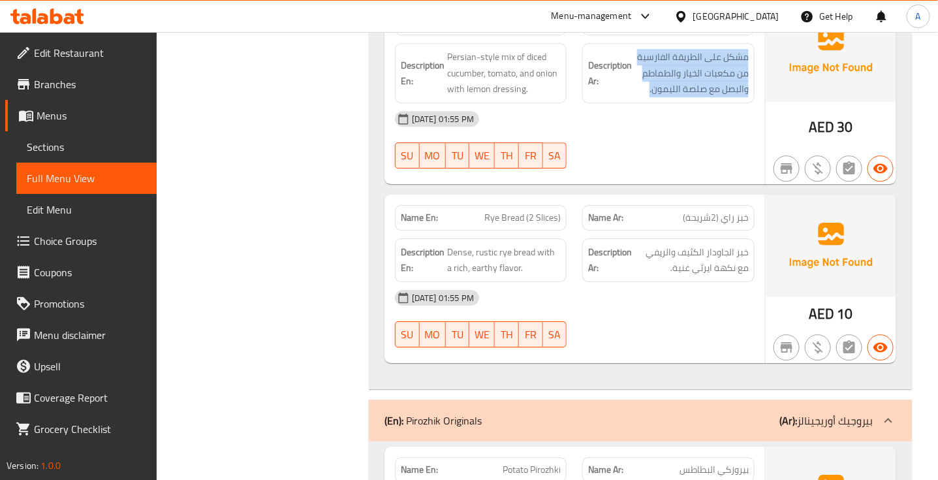
scroll to position [10848, 0]
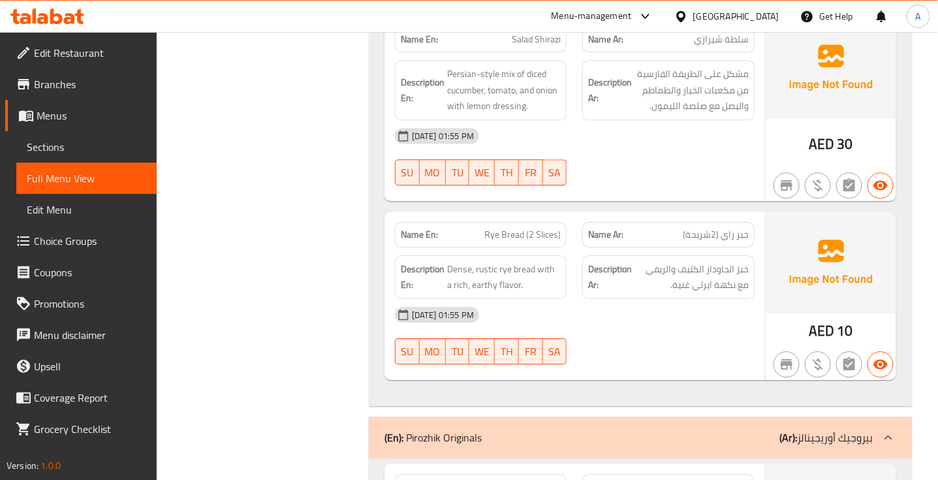
click at [507, 228] on span "Rye Bread (2 Slices)" at bounding box center [522, 235] width 76 height 14
copy span "Rye Bread (2 Slices)"
click at [515, 228] on span "Rye Bread (2 Slices)" at bounding box center [522, 235] width 76 height 14
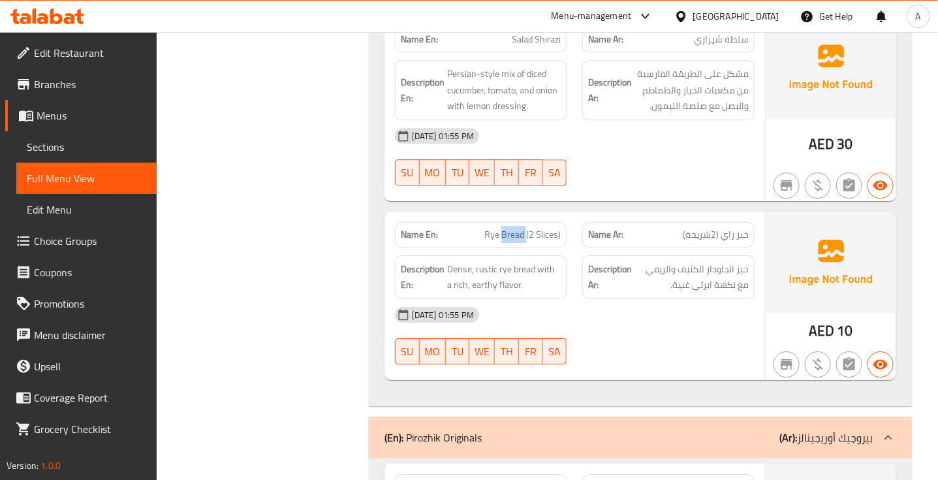
click at [515, 228] on span "Rye Bread (2 Slices)" at bounding box center [522, 235] width 76 height 14
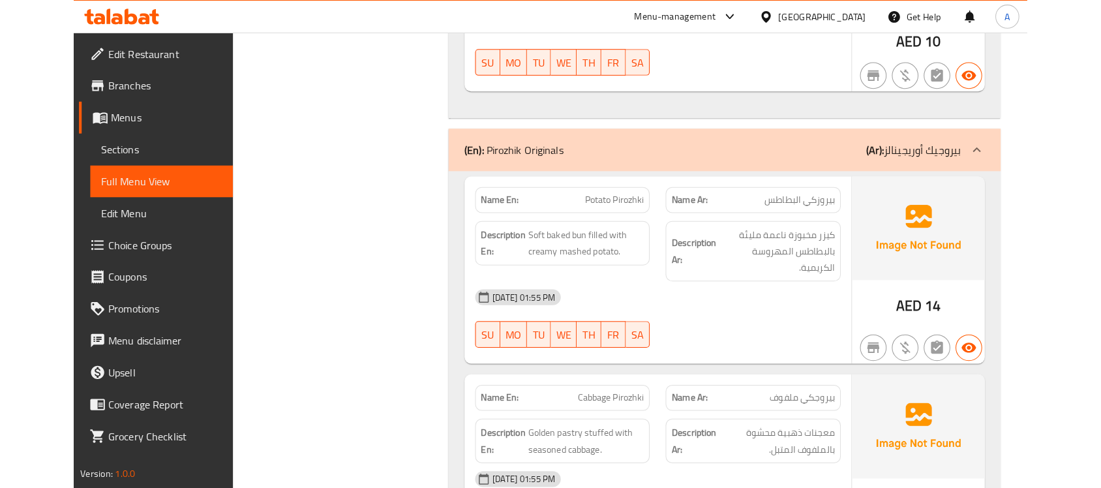
scroll to position [11153, 0]
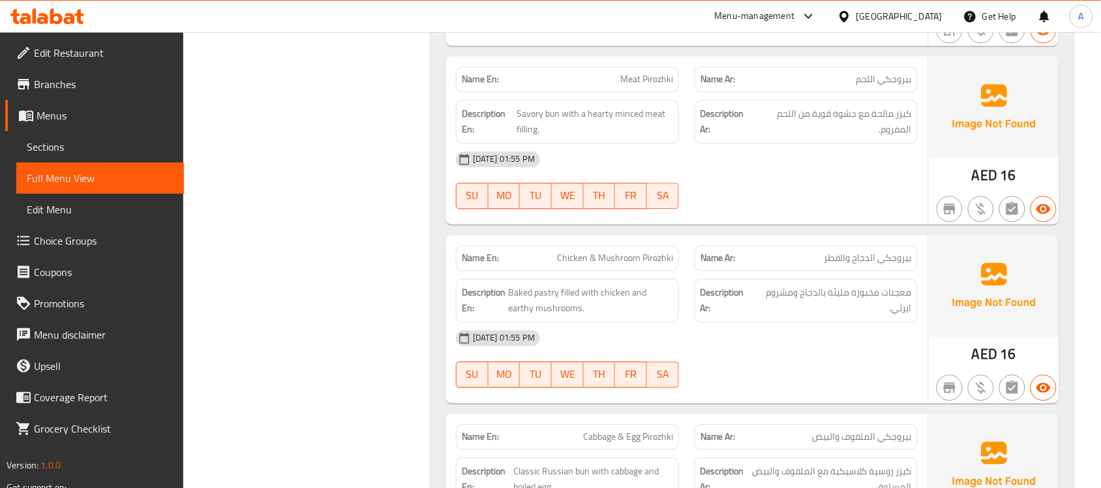
click at [731, 10] on div "Menu-management" at bounding box center [755, 16] width 80 height 16
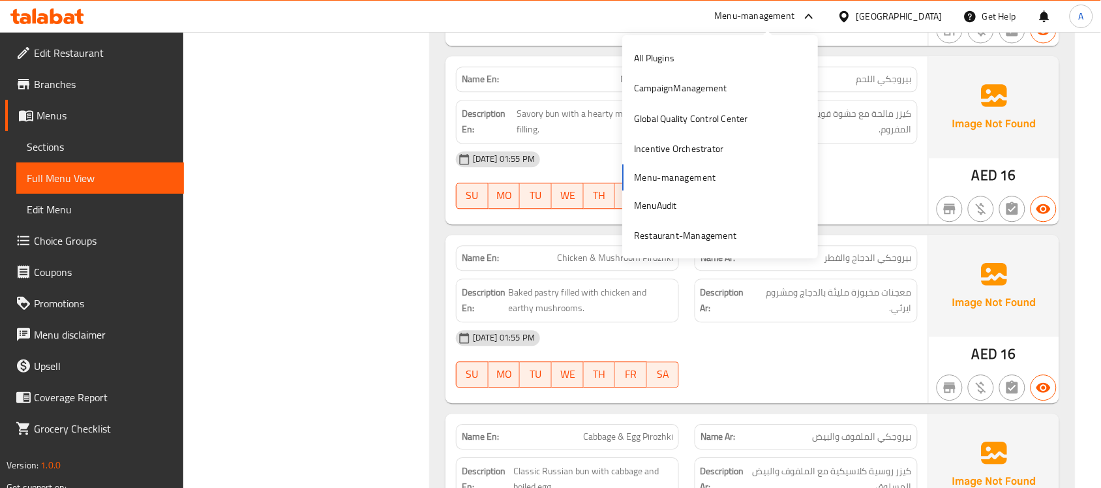
click at [663, 170] on div "All Plugins CampaignManagement Global Quality Control Center Incentive Orchestr…" at bounding box center [720, 146] width 196 height 207
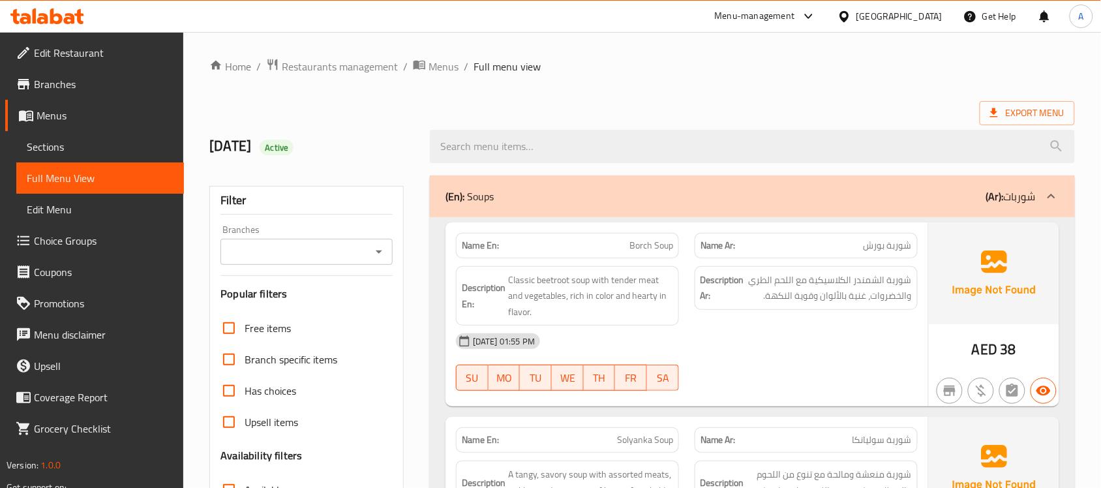
click at [767, 13] on div "Menu-management" at bounding box center [755, 16] width 80 height 16
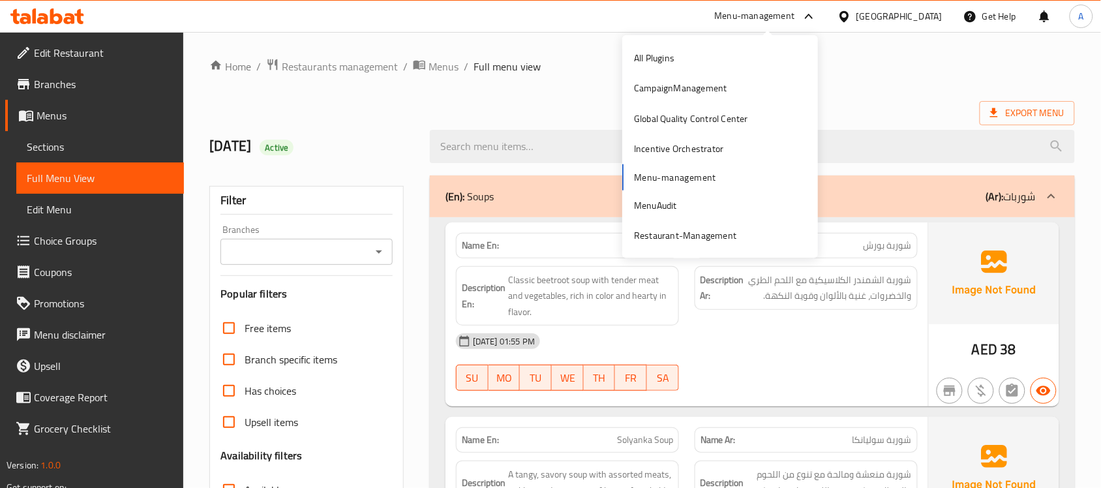
click at [680, 176] on div "All Plugins CampaignManagement Global Quality Control Center Incentive Orchestr…" at bounding box center [720, 146] width 196 height 207
click at [656, 67] on div "All Plugins" at bounding box center [654, 58] width 61 height 30
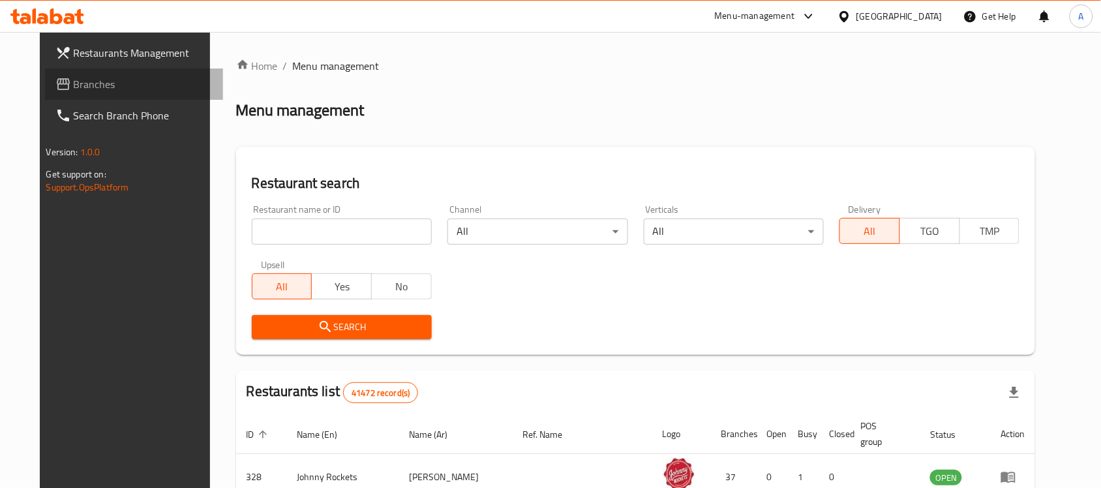
click at [74, 86] on span "Branches" at bounding box center [144, 84] width 140 height 16
